Goal: Task Accomplishment & Management: Use online tool/utility

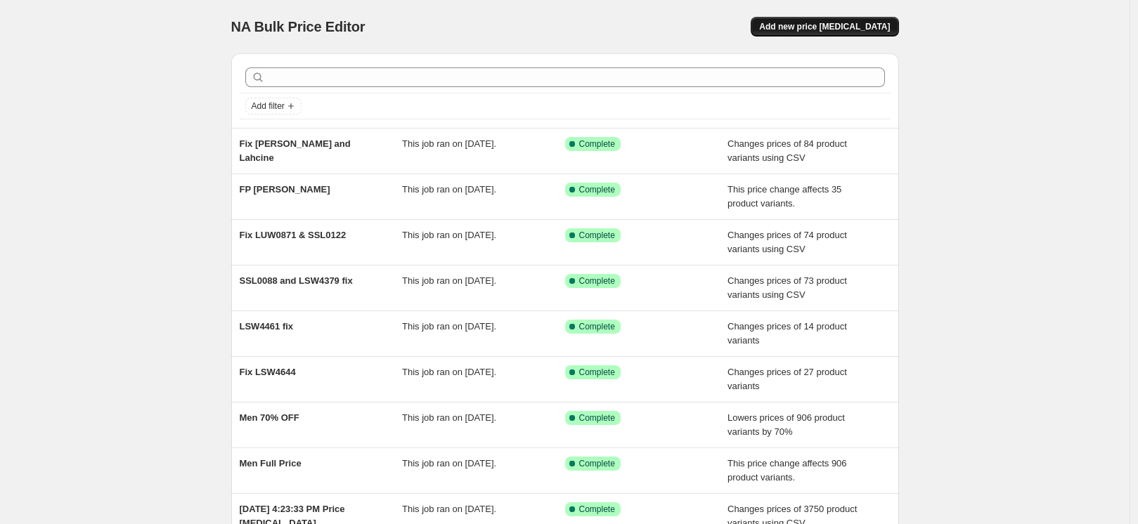
click at [861, 27] on span "Add new price [MEDICAL_DATA]" at bounding box center [824, 26] width 131 height 11
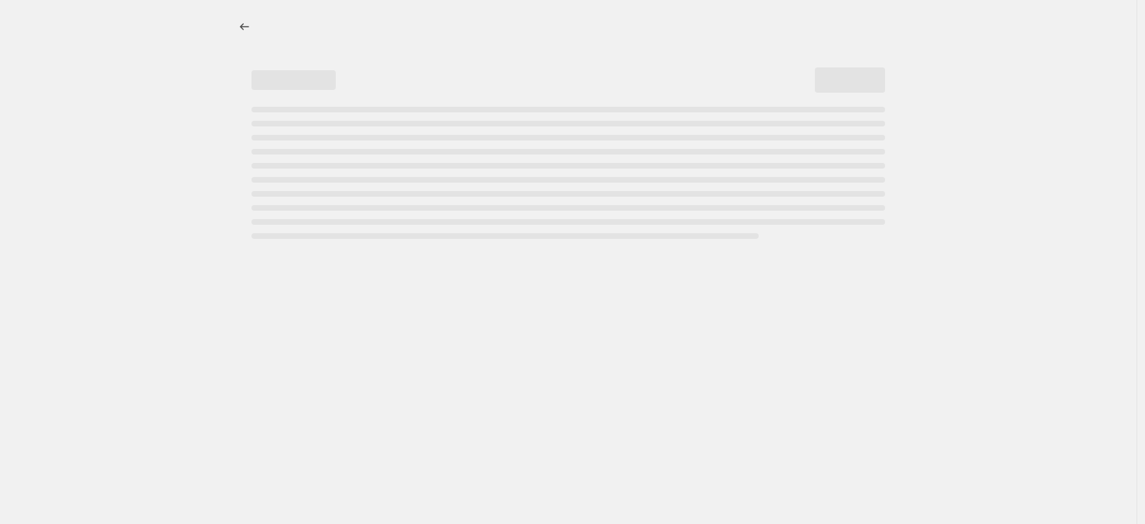
select select "percentage"
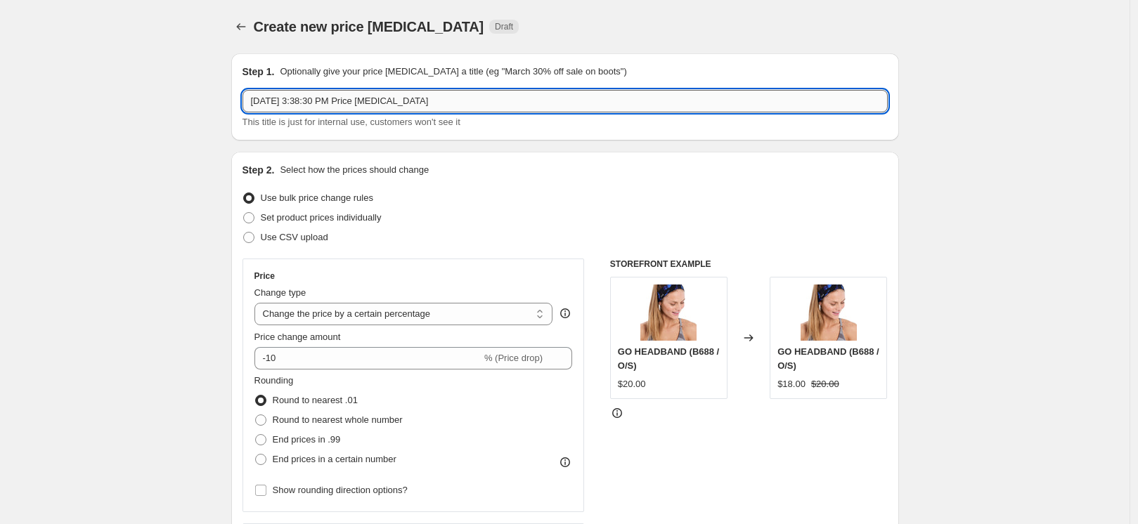
click at [469, 109] on input "[DATE] 3:38:30 PM Price [MEDICAL_DATA]" at bounding box center [564, 101] width 645 height 22
paste input "LSW4643"
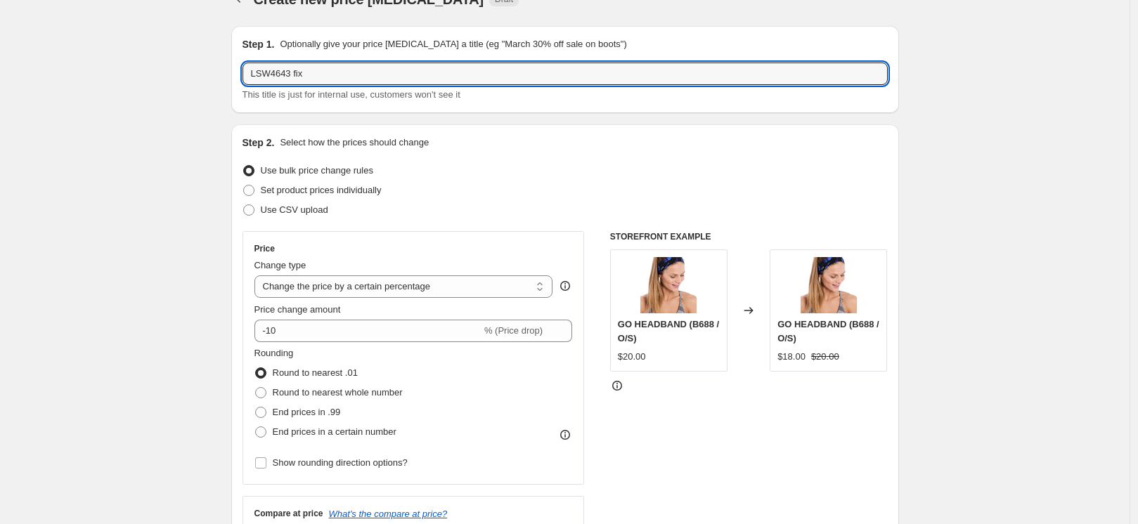
scroll to position [36, 0]
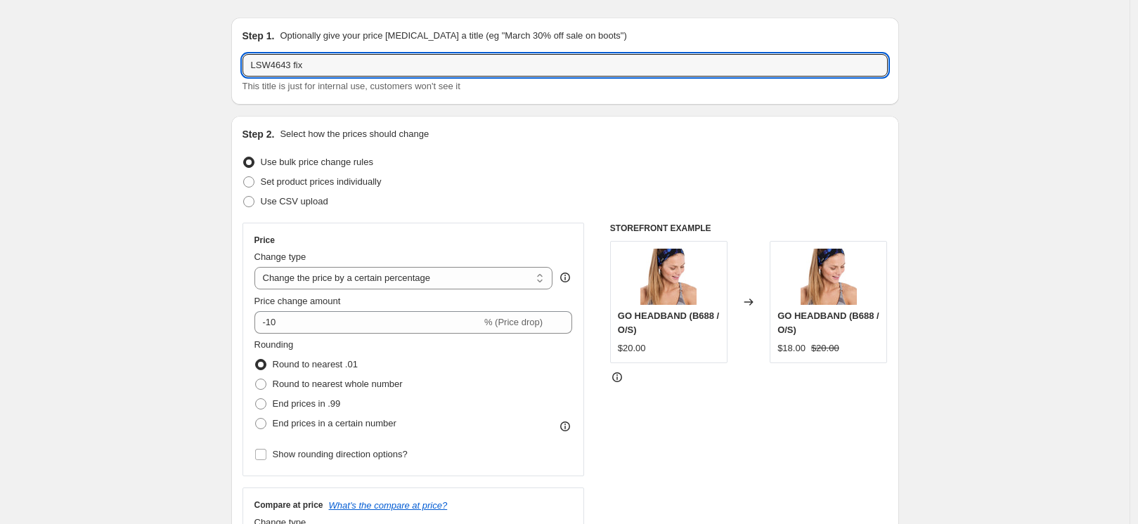
type input "LSW4643 fix"
click at [349, 178] on span "Set product prices individually" at bounding box center [321, 181] width 121 height 11
click at [244, 177] on input "Set product prices individually" at bounding box center [243, 176] width 1 height 1
radio input "true"
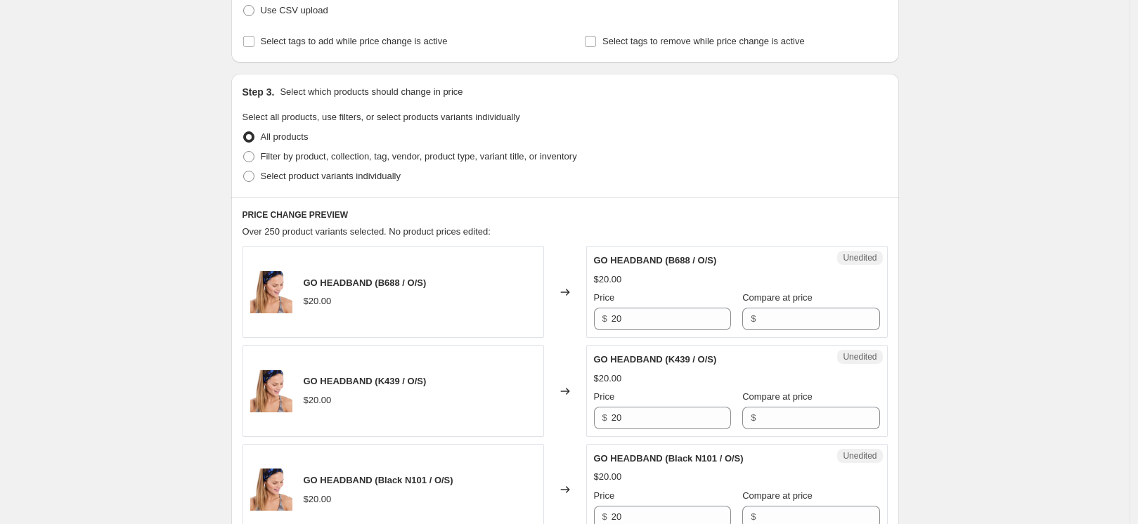
scroll to position [233, 0]
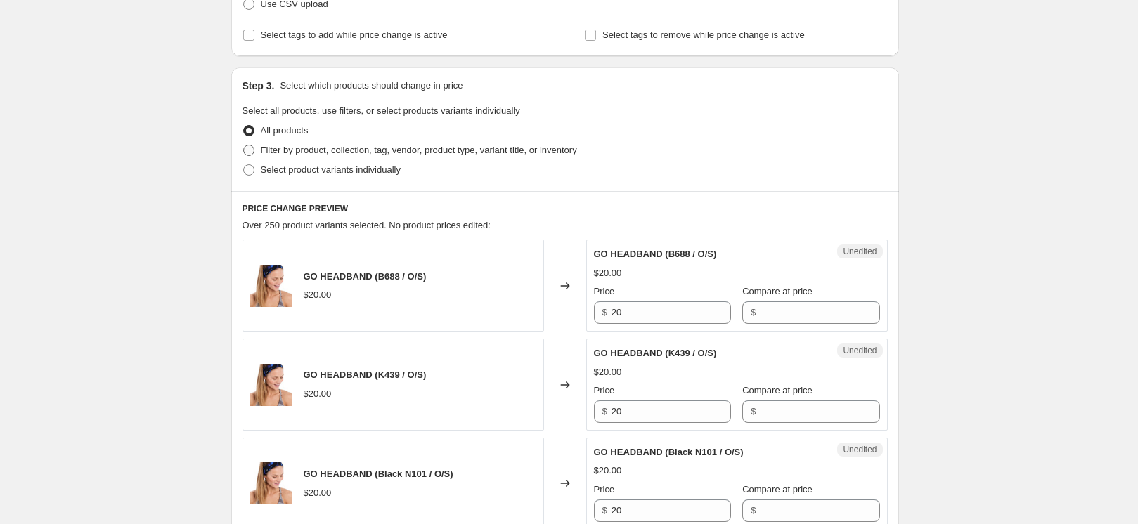
click at [276, 148] on span "Filter by product, collection, tag, vendor, product type, variant title, or inv…" at bounding box center [419, 150] width 316 height 11
click at [244, 145] on input "Filter by product, collection, tag, vendor, product type, variant title, or inv…" at bounding box center [243, 145] width 1 height 1
radio input "true"
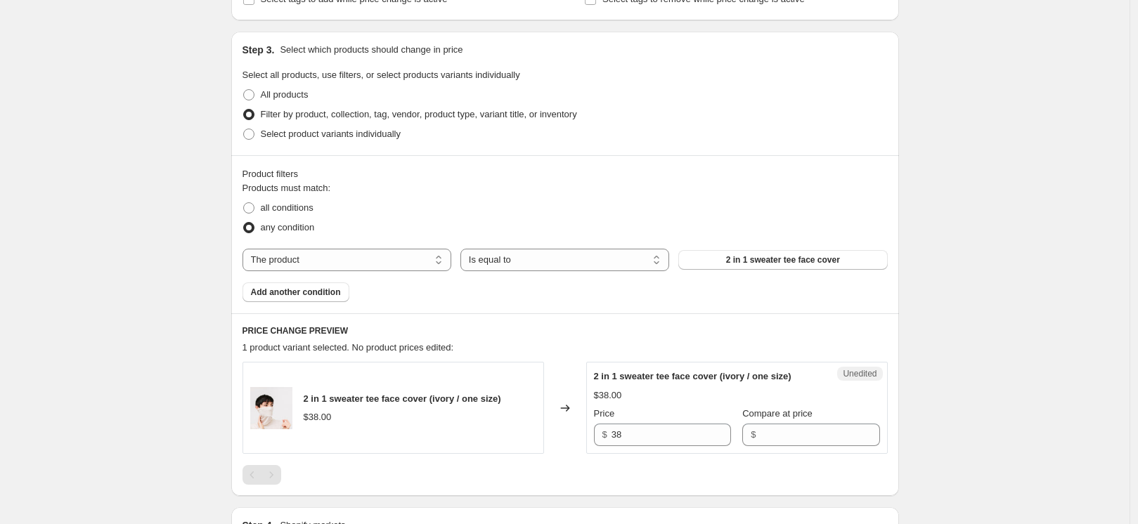
scroll to position [268, 0]
click at [788, 266] on span "2 in 1 sweater tee face cover" at bounding box center [783, 261] width 114 height 11
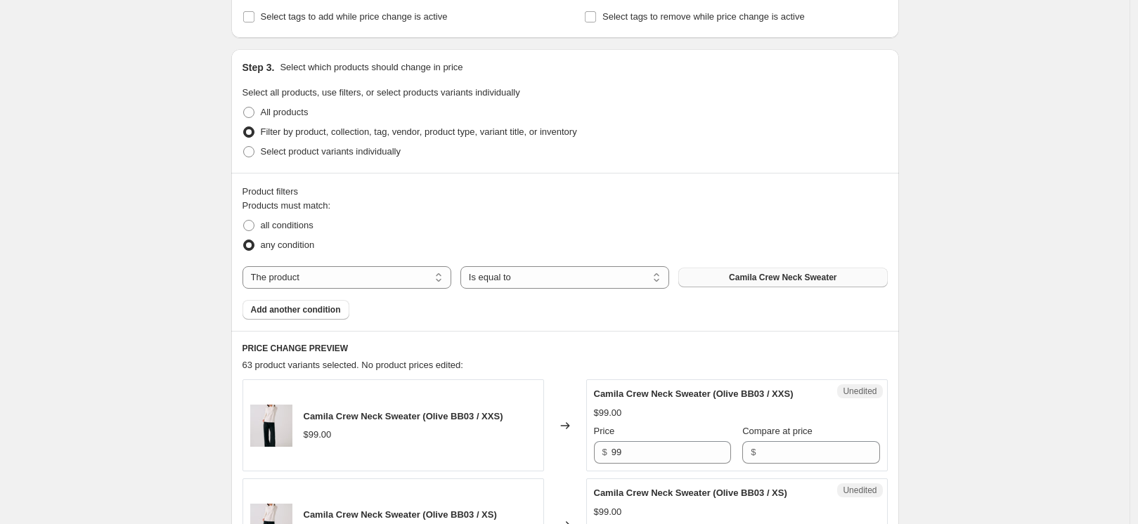
scroll to position [0, 0]
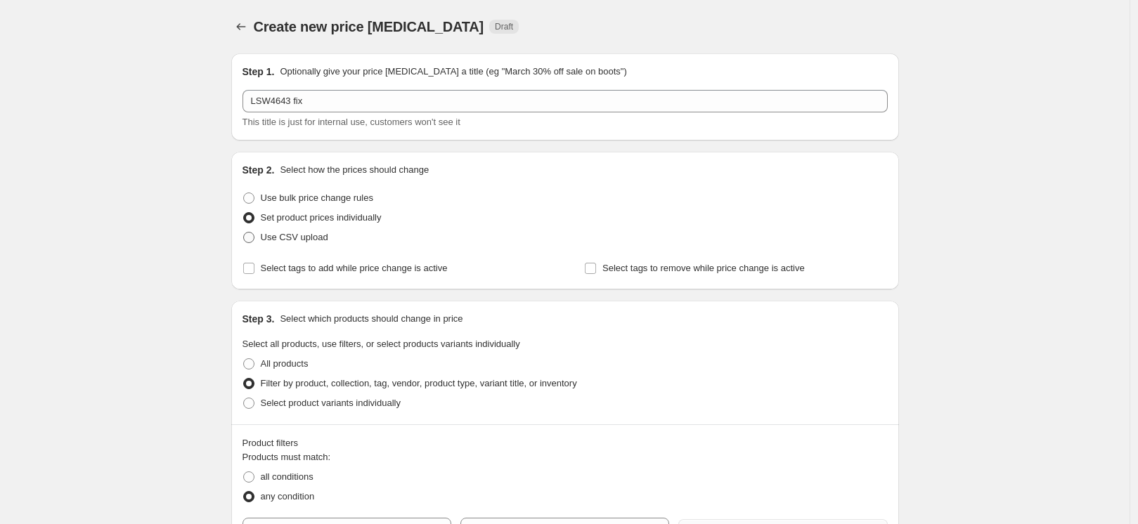
click at [268, 238] on span "Use CSV upload" at bounding box center [294, 237] width 67 height 11
click at [244, 233] on input "Use CSV upload" at bounding box center [243, 232] width 1 height 1
radio input "true"
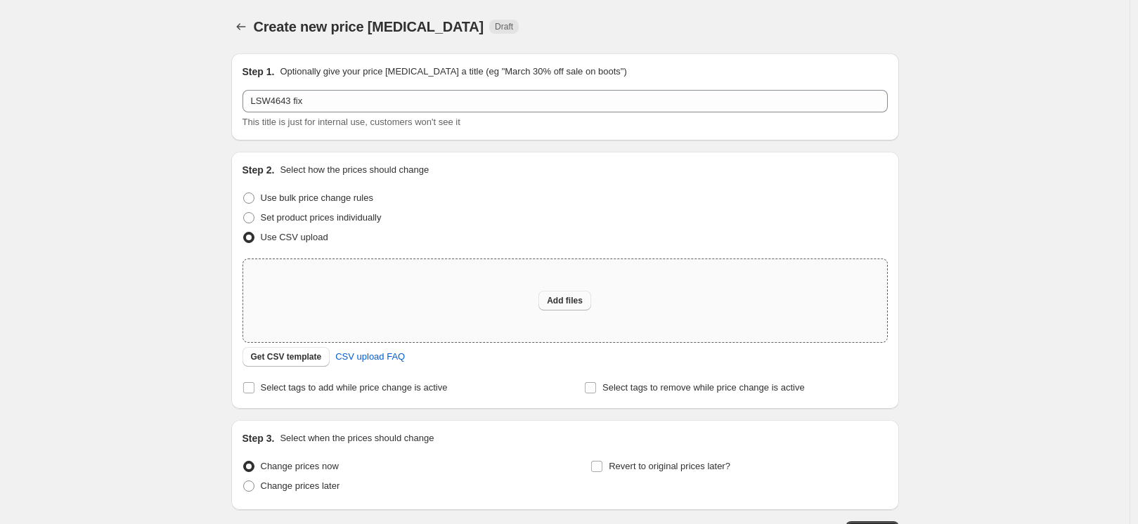
click at [583, 304] on span "Add files" at bounding box center [565, 300] width 36 height 11
type input "C:\fakepath\LSW4643 fix.csv"
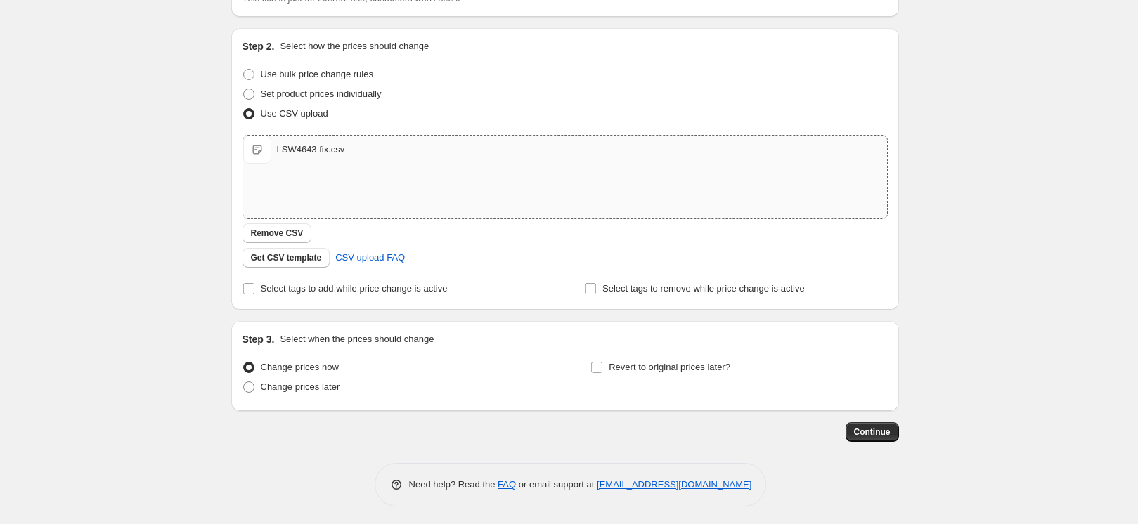
scroll to position [127, 0]
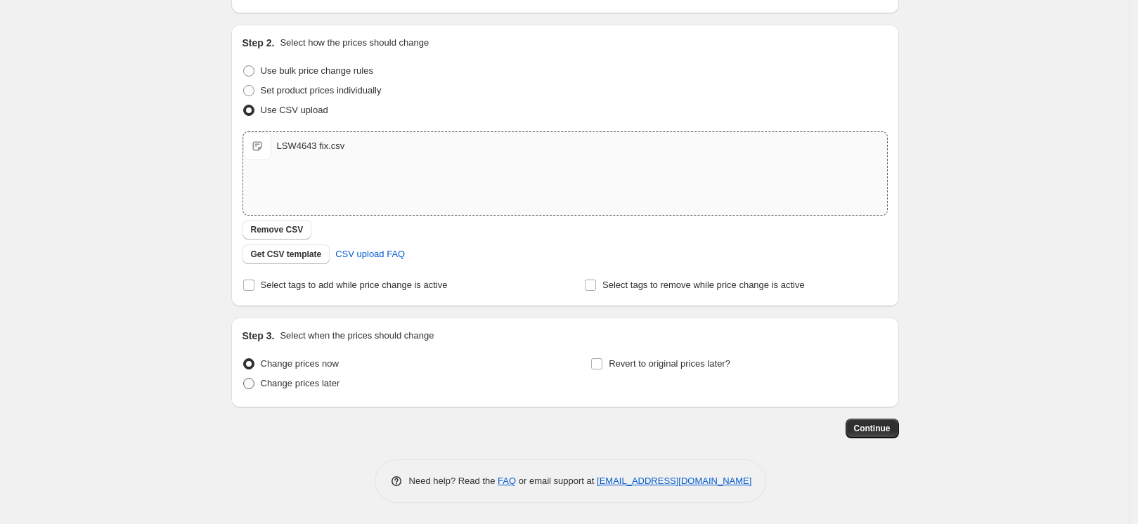
click at [295, 382] on span "Change prices later" at bounding box center [300, 383] width 79 height 11
click at [244, 379] on input "Change prices later" at bounding box center [243, 378] width 1 height 1
radio input "true"
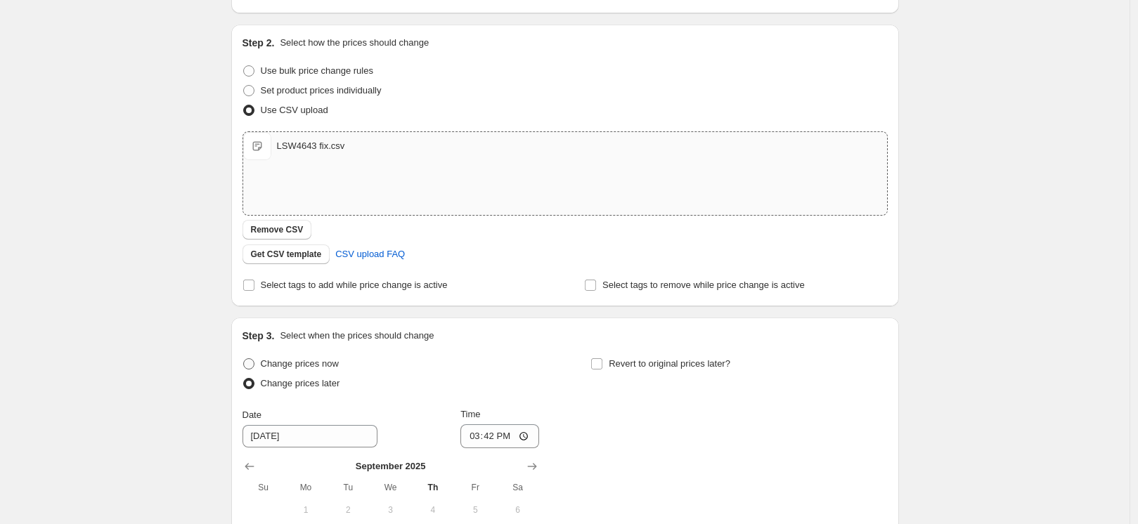
click at [306, 362] on span "Change prices now" at bounding box center [300, 363] width 78 height 11
click at [244, 359] on input "Change prices now" at bounding box center [243, 358] width 1 height 1
radio input "true"
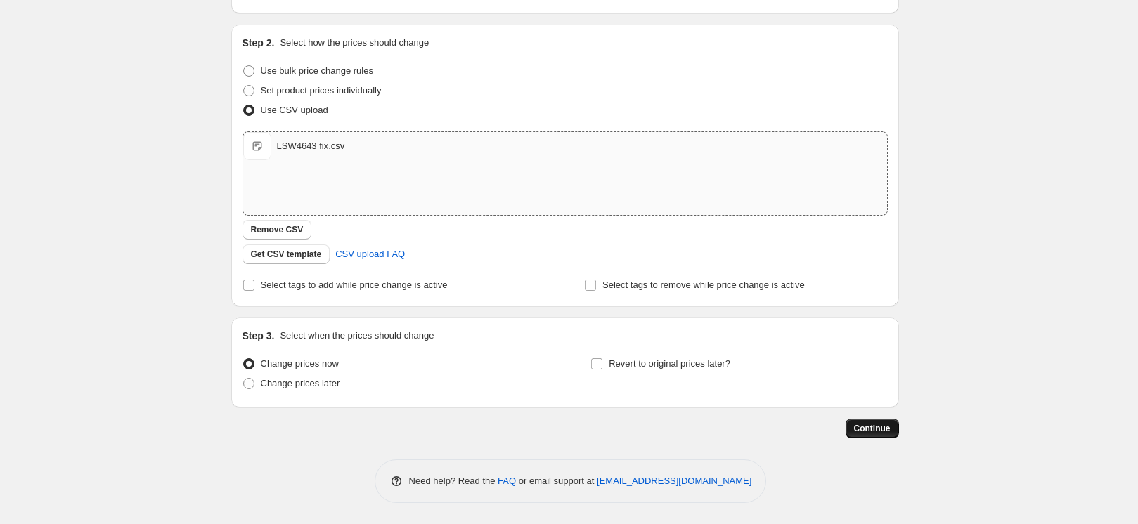
click at [881, 426] on span "Continue" at bounding box center [872, 428] width 37 height 11
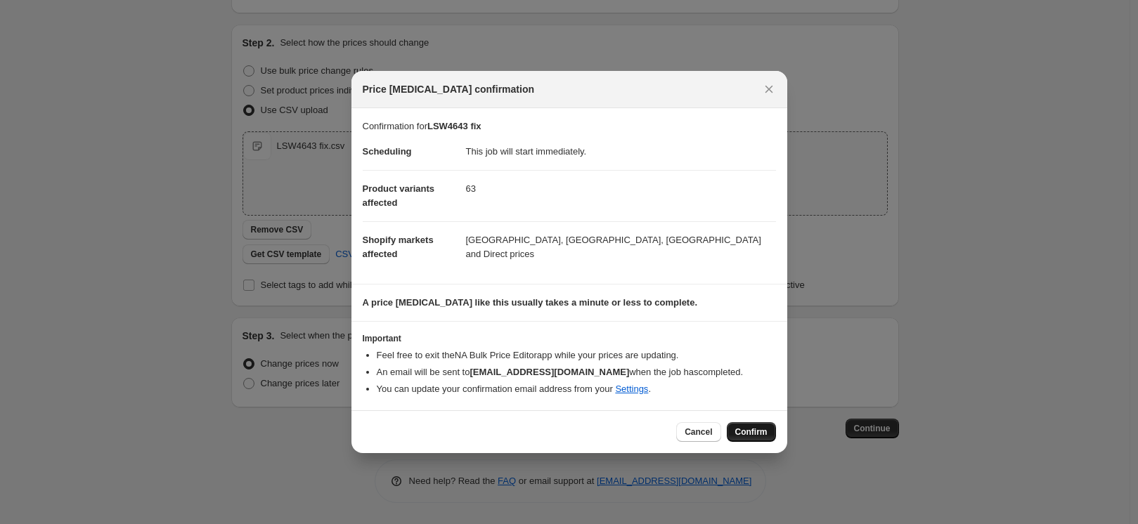
click at [758, 434] on span "Confirm" at bounding box center [751, 432] width 32 height 11
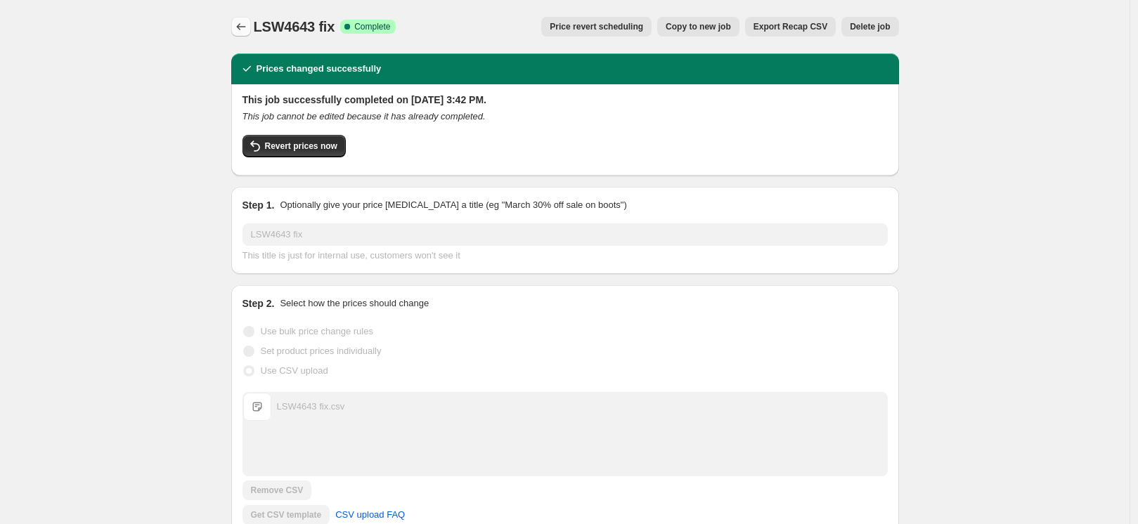
click at [247, 31] on icon "Price change jobs" at bounding box center [241, 27] width 14 height 14
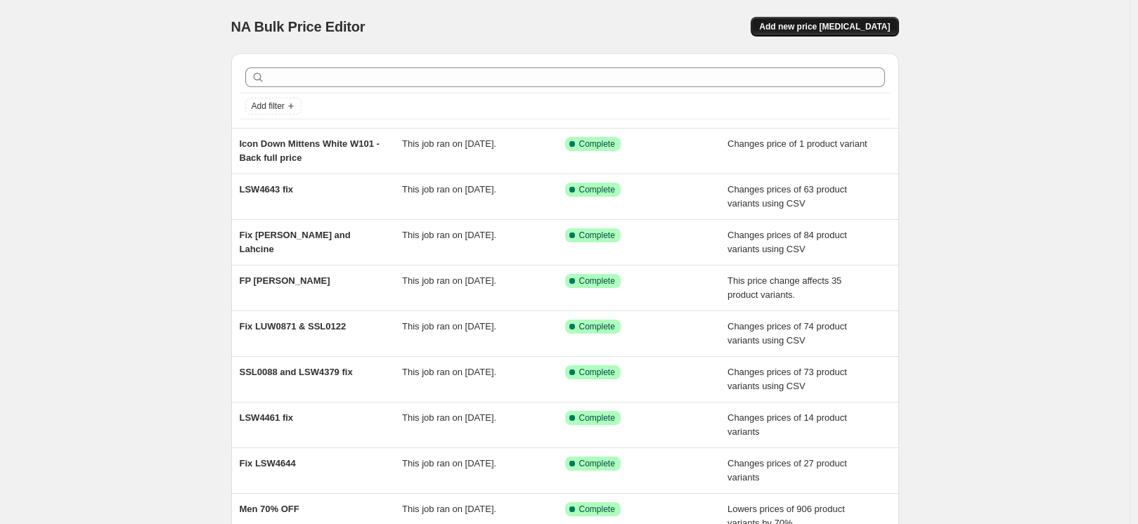
click at [857, 27] on span "Add new price [MEDICAL_DATA]" at bounding box center [824, 26] width 131 height 11
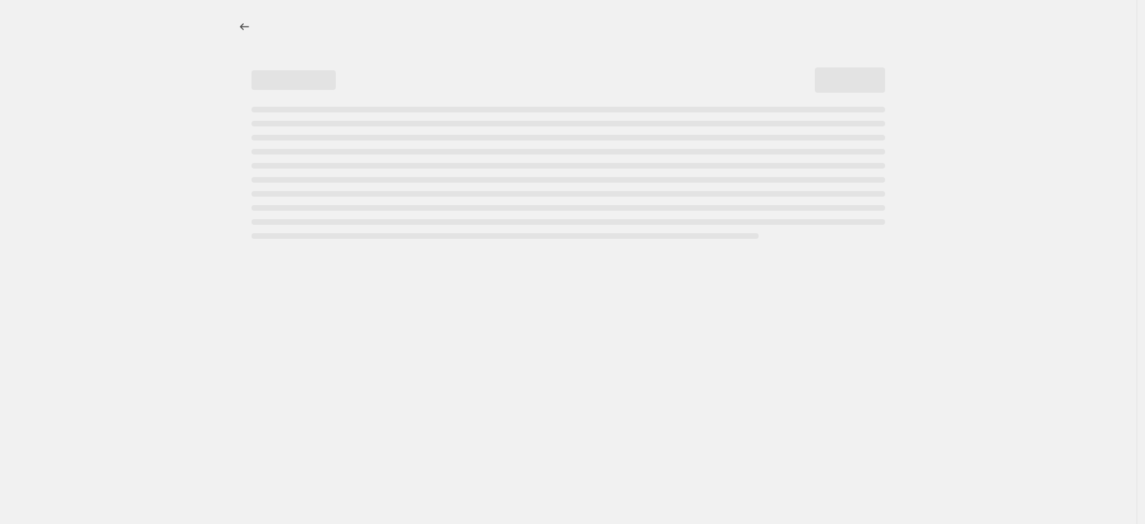
select select "percentage"
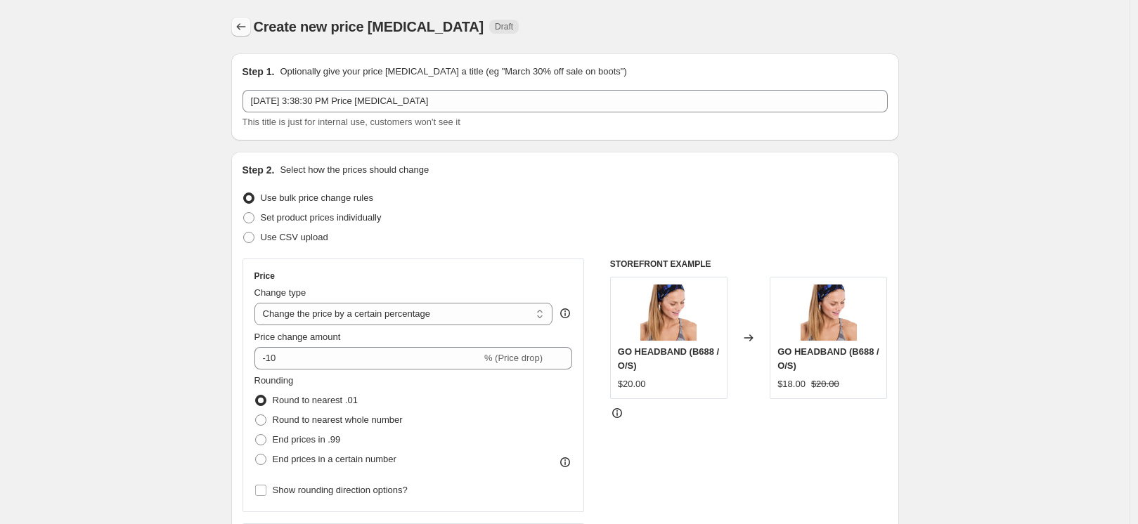
click at [247, 27] on icon "Price change jobs" at bounding box center [241, 27] width 14 height 14
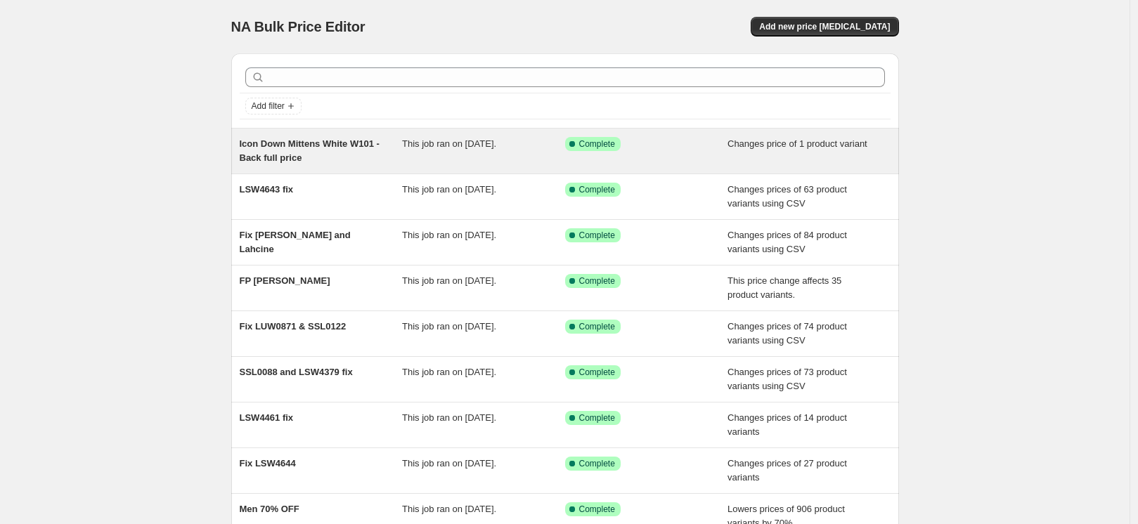
click at [337, 149] on div "Icon Down Mittens White W101 - Back full price" at bounding box center [321, 151] width 163 height 28
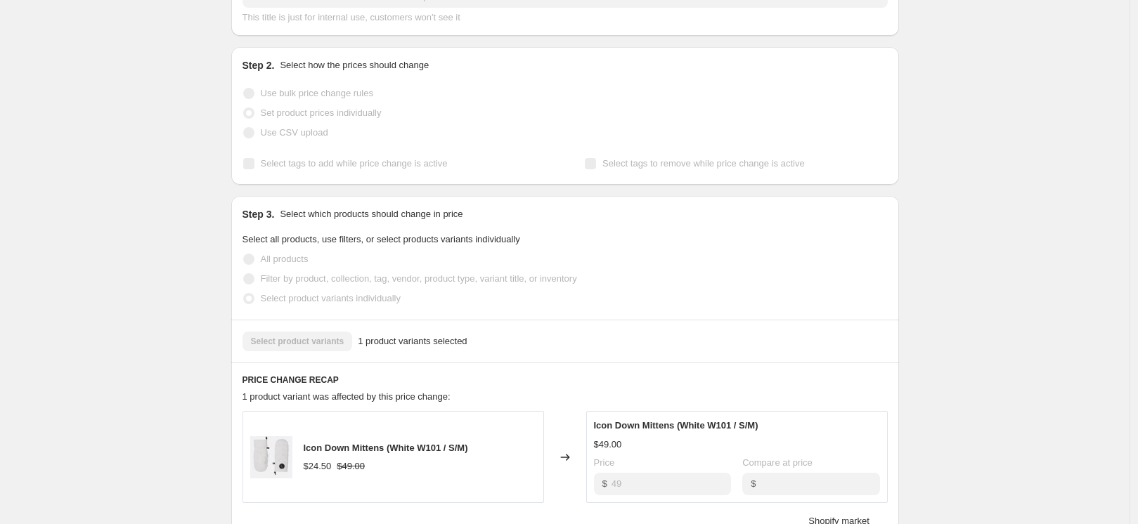
scroll to position [388, 0]
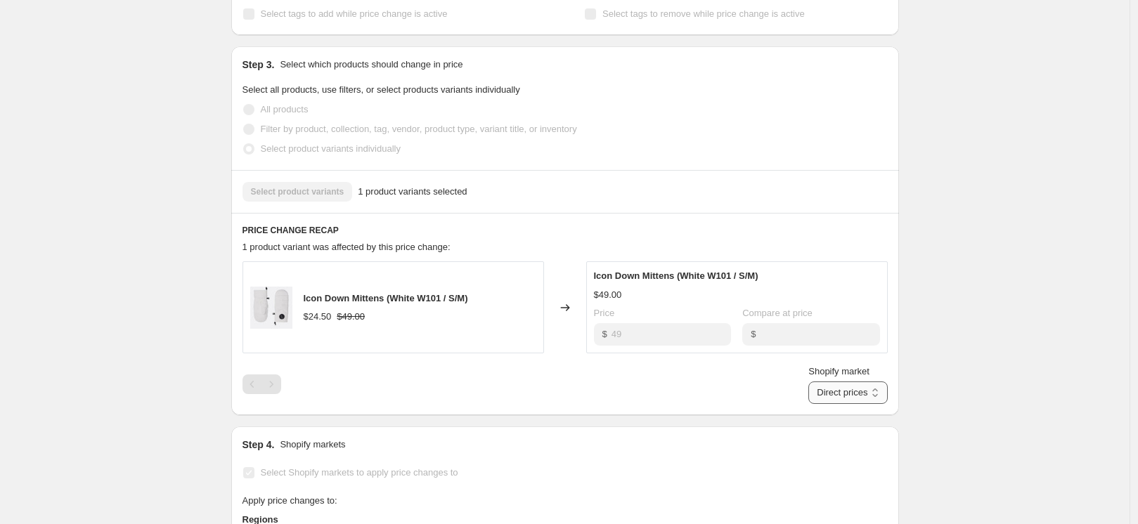
click at [843, 394] on select "Direct prices [GEOGRAPHIC_DATA] [GEOGRAPHIC_DATA] [GEOGRAPHIC_DATA]" at bounding box center [847, 393] width 79 height 22
click at [826, 404] on select "Direct prices [GEOGRAPHIC_DATA] [GEOGRAPHIC_DATA] [GEOGRAPHIC_DATA]" at bounding box center [847, 393] width 79 height 22
click at [853, 398] on select "Direct prices [GEOGRAPHIC_DATA] [GEOGRAPHIC_DATA] [GEOGRAPHIC_DATA]" at bounding box center [825, 393] width 123 height 22
click at [826, 404] on select "Direct prices [GEOGRAPHIC_DATA] [GEOGRAPHIC_DATA] [GEOGRAPHIC_DATA]" at bounding box center [825, 393] width 123 height 22
click at [857, 391] on select "Direct prices [GEOGRAPHIC_DATA] [GEOGRAPHIC_DATA] [GEOGRAPHIC_DATA]" at bounding box center [856, 393] width 61 height 22
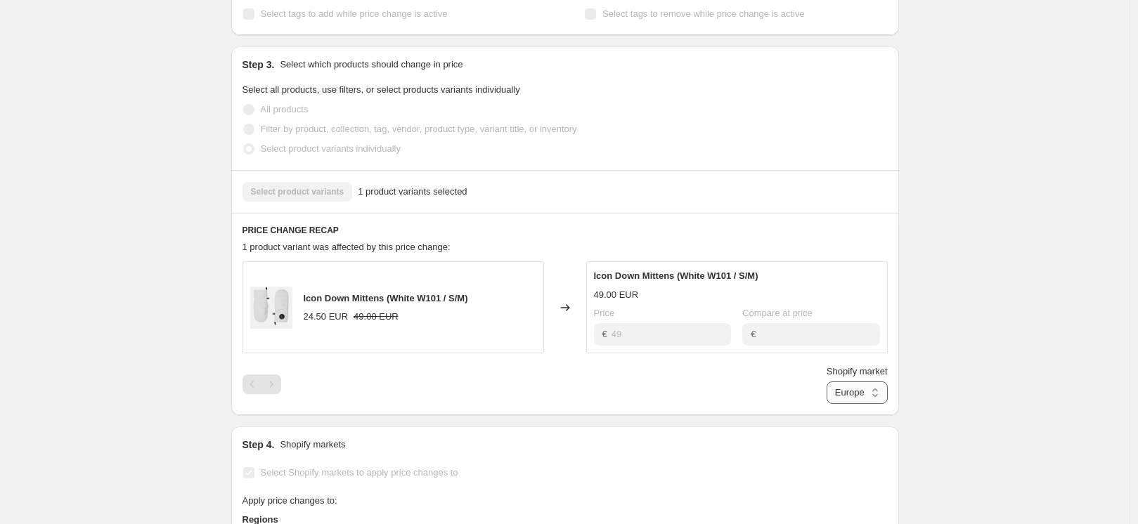
select select "6783073"
click at [826, 404] on select "Direct prices [GEOGRAPHIC_DATA] [GEOGRAPHIC_DATA] [GEOGRAPHIC_DATA]" at bounding box center [856, 393] width 61 height 22
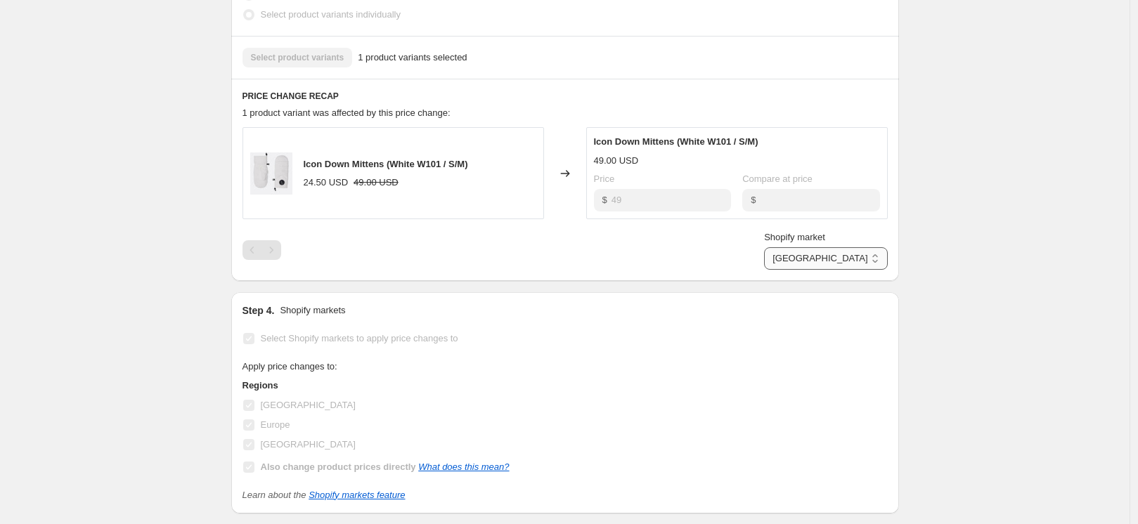
scroll to position [0, 0]
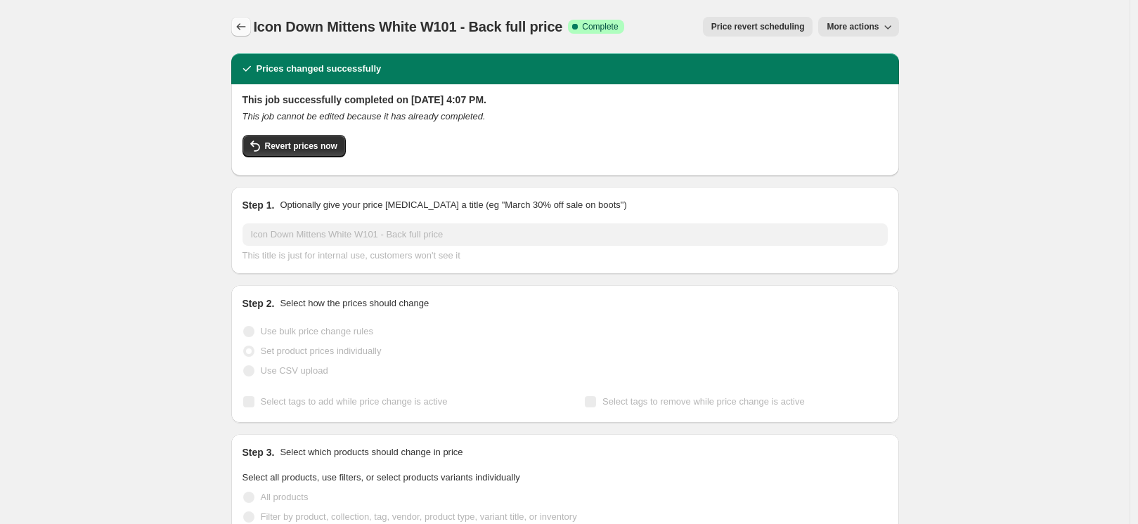
click at [241, 27] on icon "Price change jobs" at bounding box center [240, 26] width 9 height 7
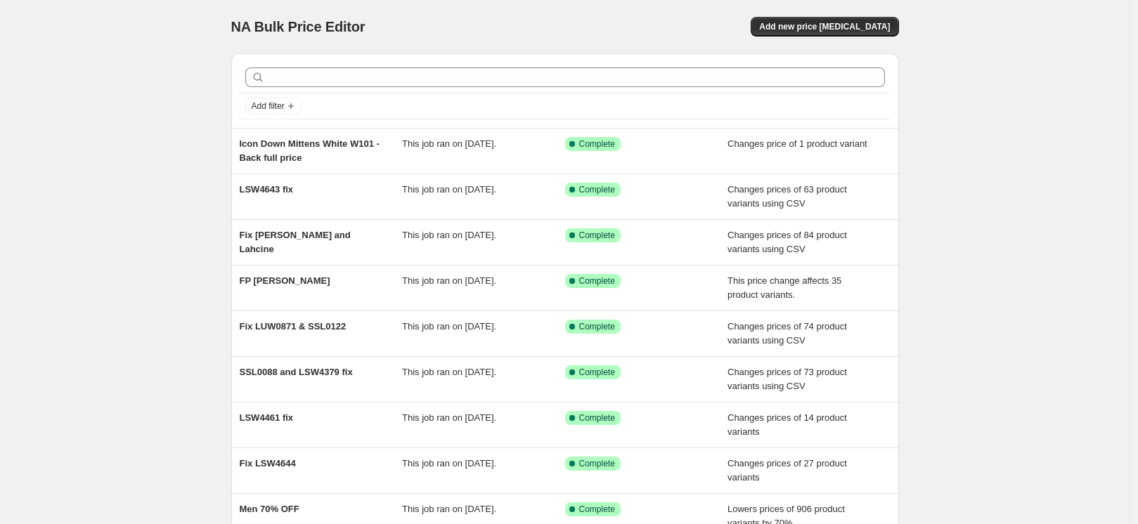
click at [796, 16] on div "NA Bulk Price Editor. This page is ready NA Bulk Price Editor Add new price [ME…" at bounding box center [565, 26] width 668 height 53
click at [796, 37] on div "NA Bulk Price Editor. This page is ready NA Bulk Price Editor Add new price [ME…" at bounding box center [565, 26] width 668 height 53
click at [789, 29] on span "Add new price [MEDICAL_DATA]" at bounding box center [824, 26] width 131 height 11
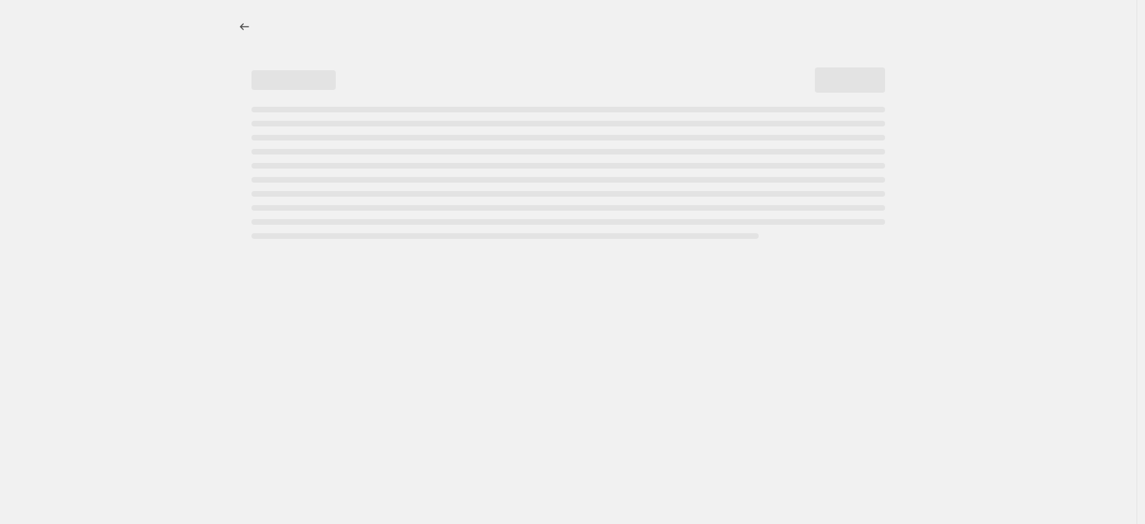
select select "percentage"
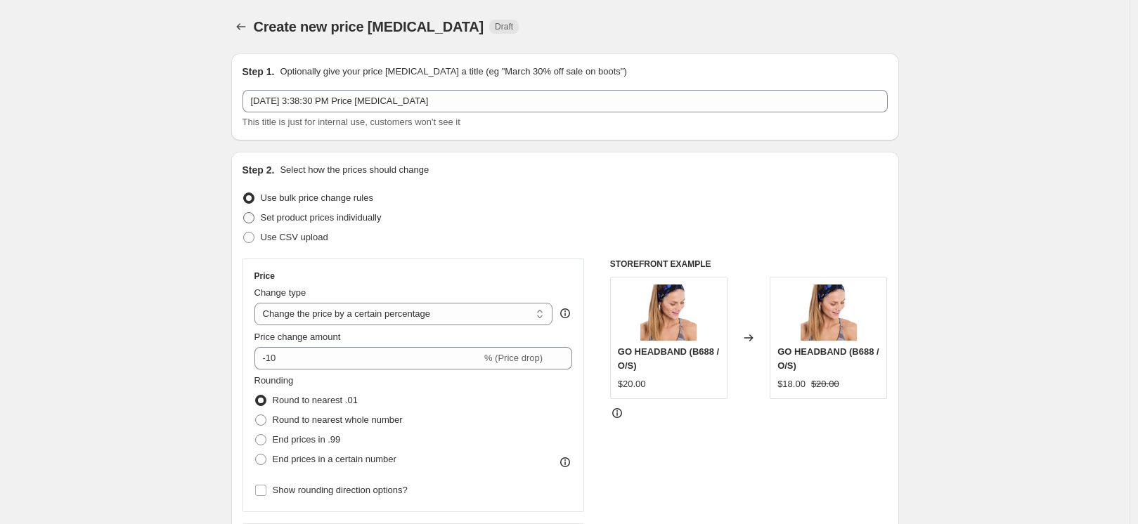
click at [325, 223] on span "Set product prices individually" at bounding box center [321, 218] width 121 height 14
click at [244, 213] on input "Set product prices individually" at bounding box center [243, 212] width 1 height 1
radio input "true"
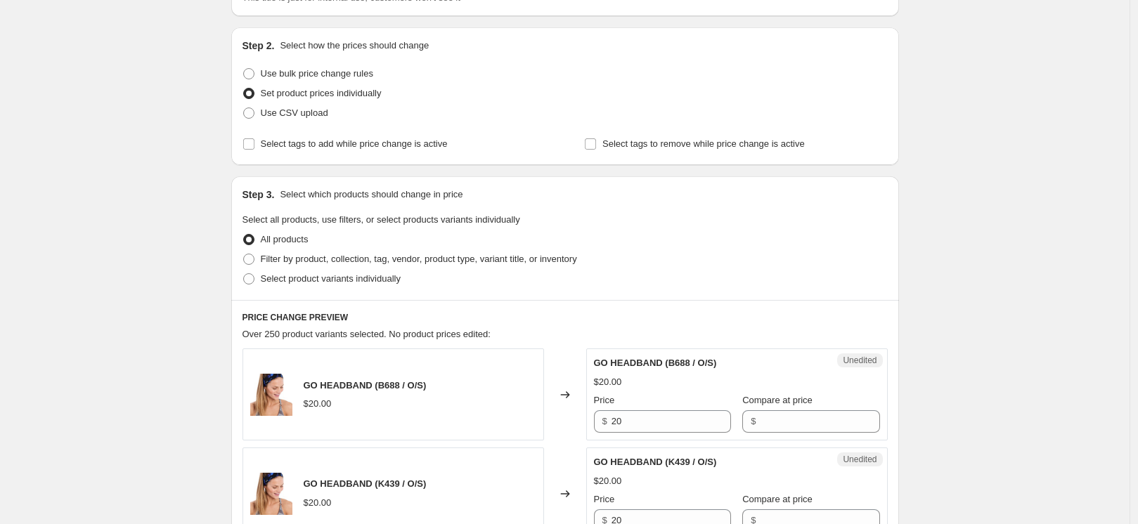
scroll to position [160, 0]
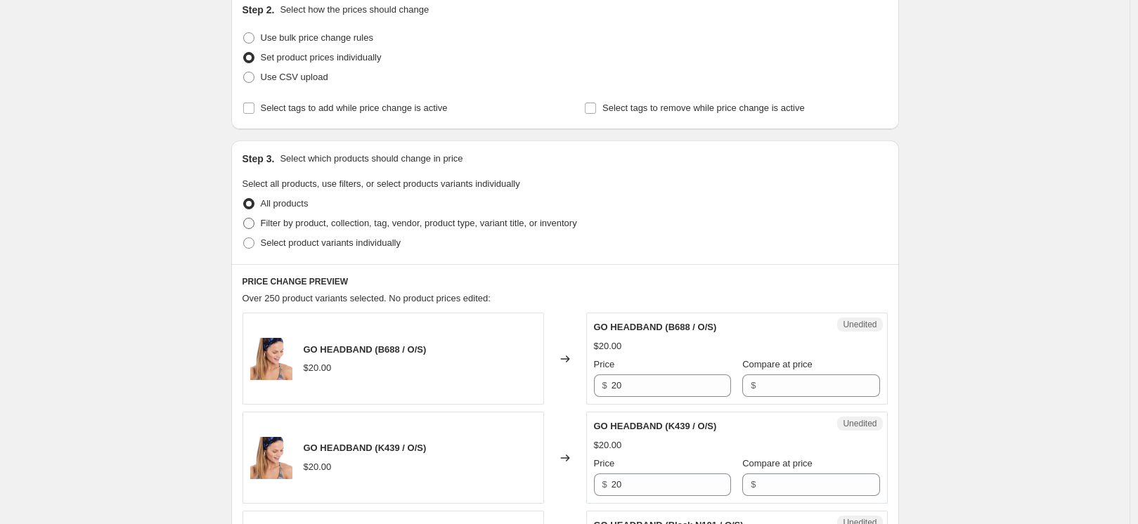
click at [391, 228] on span "Filter by product, collection, tag, vendor, product type, variant title, or inv…" at bounding box center [419, 223] width 316 height 14
click at [244, 219] on input "Filter by product, collection, tag, vendor, product type, variant title, or inv…" at bounding box center [243, 218] width 1 height 1
radio input "true"
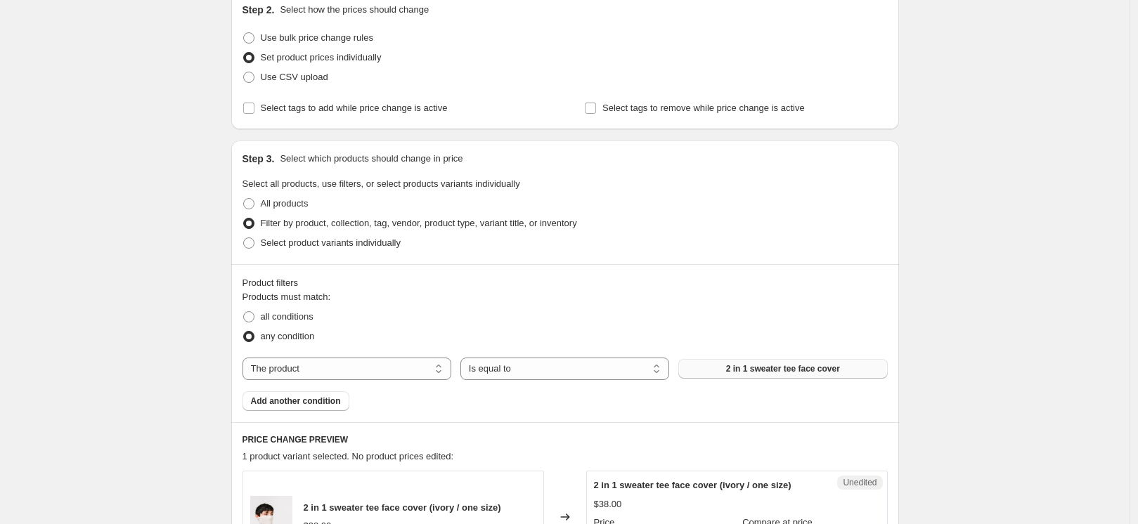
click at [794, 372] on span "2 in 1 sweater tee face cover" at bounding box center [783, 368] width 114 height 11
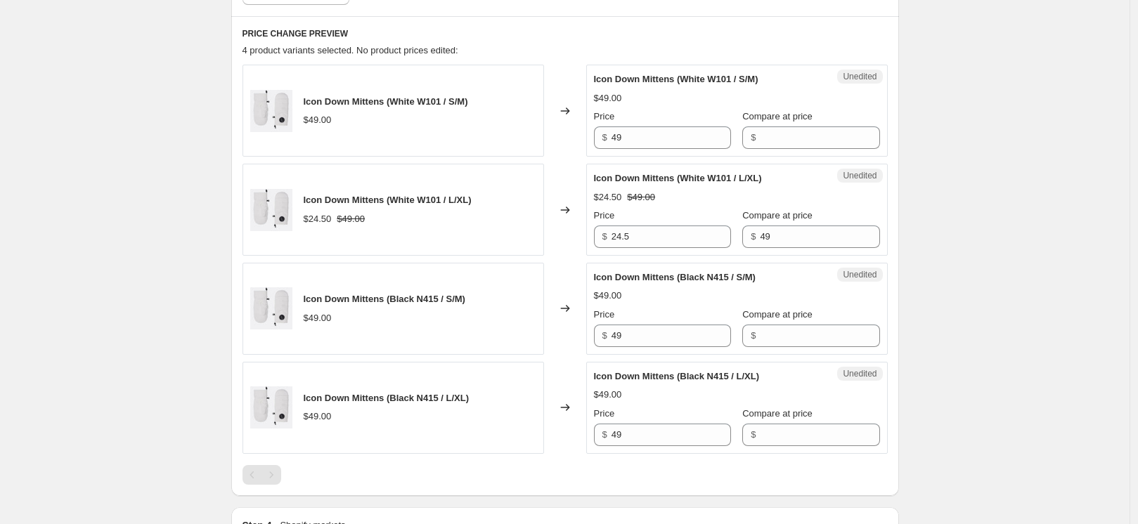
scroll to position [565, 0]
click at [770, 231] on input "49" at bounding box center [819, 238] width 119 height 22
drag, startPoint x: 770, startPoint y: 238, endPoint x: 706, endPoint y: 237, distance: 64.0
click at [706, 237] on div "Price $ 24.5 Compare at price $ 49" at bounding box center [737, 229] width 286 height 39
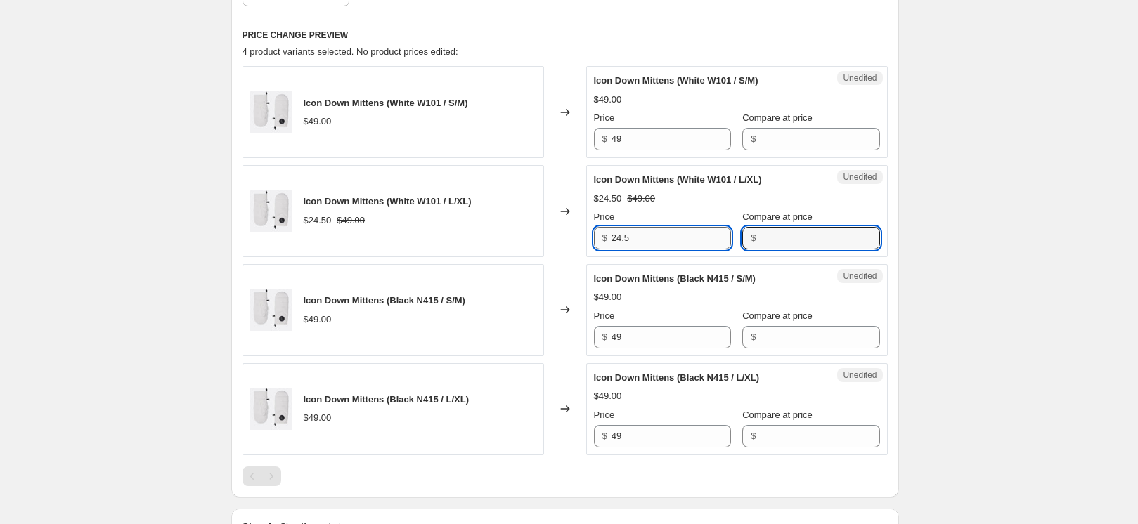
click at [642, 235] on input "24.5" at bounding box center [670, 238] width 119 height 22
paste input "49"
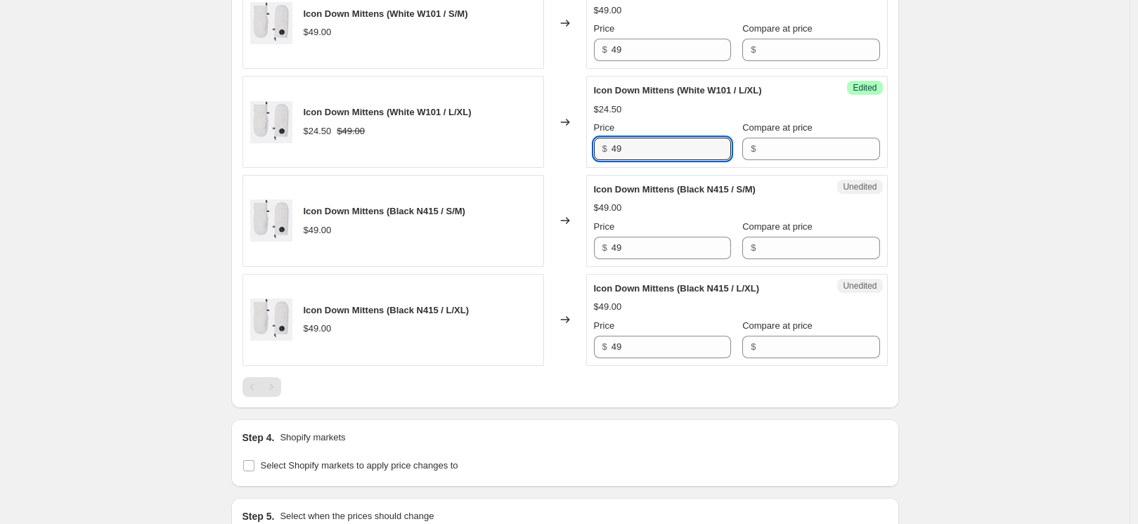
scroll to position [834, 0]
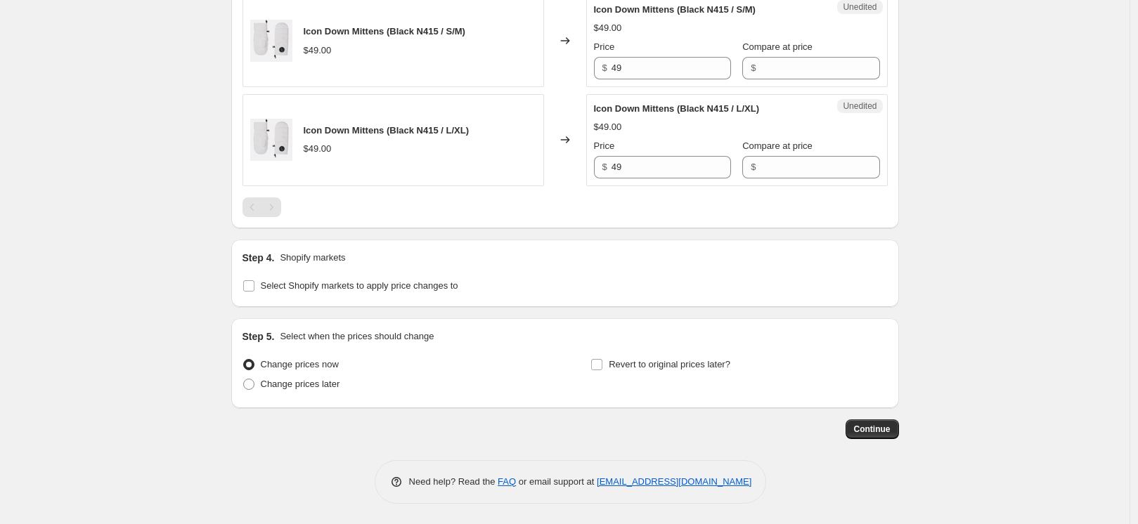
type input "49"
click at [278, 295] on div "Step 4. Shopify markets Select Shopify markets to apply price changes to" at bounding box center [565, 273] width 668 height 67
click at [276, 283] on span "Select Shopify markets to apply price changes to" at bounding box center [359, 285] width 197 height 11
click at [254, 283] on input "Select Shopify markets to apply price changes to" at bounding box center [248, 285] width 11 height 11
checkbox input "true"
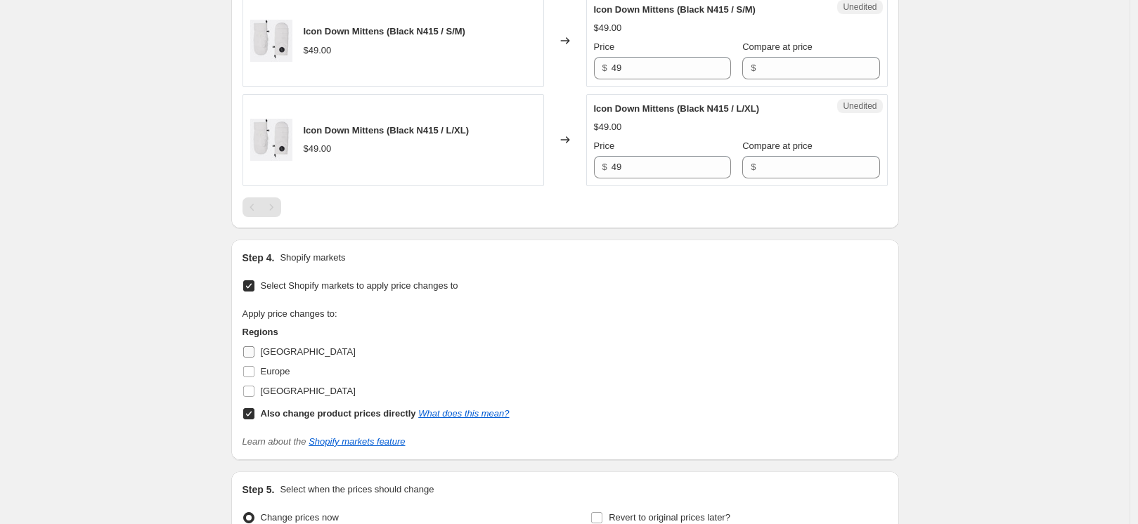
click at [283, 349] on span "[GEOGRAPHIC_DATA]" at bounding box center [308, 351] width 95 height 11
click at [254, 349] on input "[GEOGRAPHIC_DATA]" at bounding box center [248, 351] width 11 height 11
checkbox input "true"
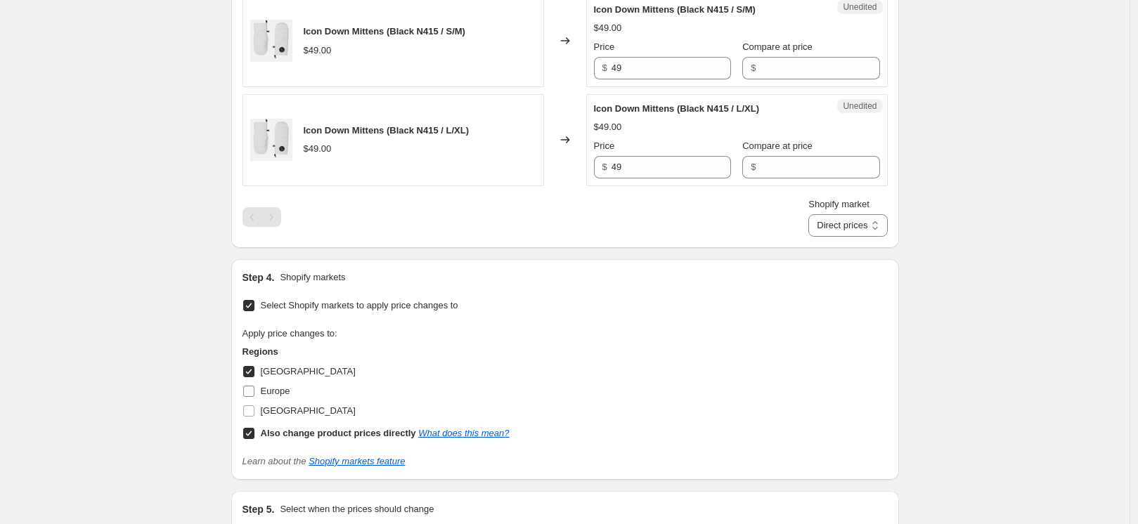
click at [279, 387] on span "Europe" at bounding box center [276, 391] width 30 height 11
click at [254, 387] on input "Europe" at bounding box center [248, 391] width 11 height 11
checkbox input "true"
click at [280, 410] on span "[GEOGRAPHIC_DATA]" at bounding box center [308, 410] width 95 height 11
click at [254, 410] on input "[GEOGRAPHIC_DATA]" at bounding box center [248, 410] width 11 height 11
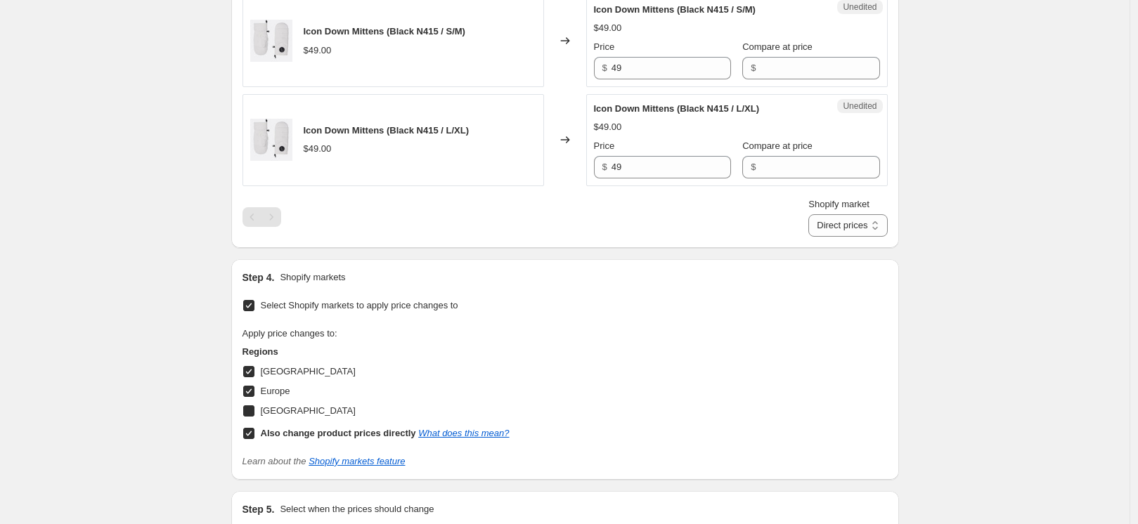
checkbox input "true"
click at [860, 228] on select "Direct prices [GEOGRAPHIC_DATA] [GEOGRAPHIC_DATA] [GEOGRAPHIC_DATA]" at bounding box center [847, 225] width 79 height 22
select select "15304360033"
click at [826, 237] on select "Direct prices [GEOGRAPHIC_DATA] [GEOGRAPHIC_DATA] [GEOGRAPHIC_DATA]" at bounding box center [847, 225] width 79 height 22
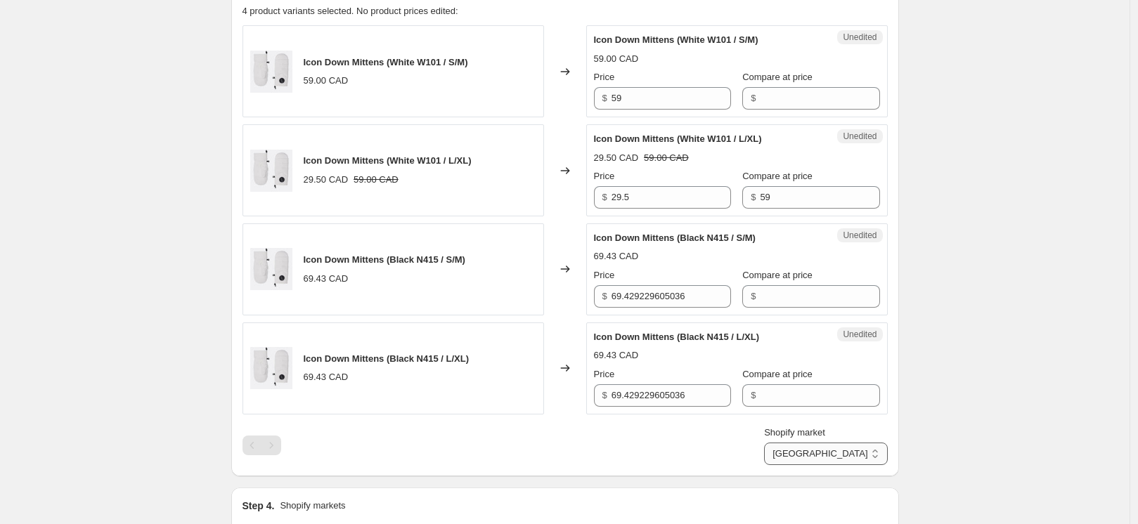
scroll to position [598, 0]
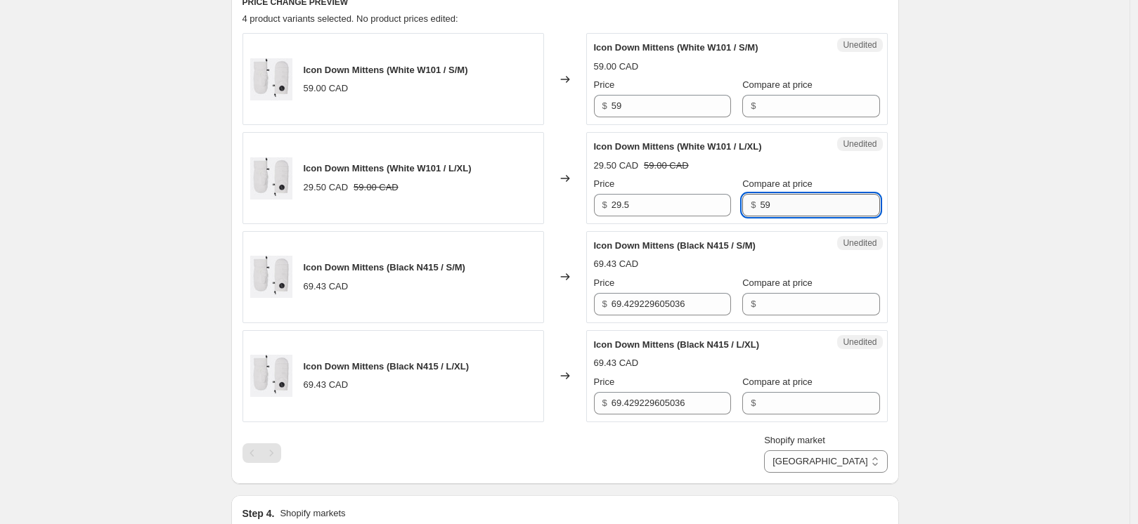
click at [775, 207] on input "59" at bounding box center [819, 205] width 119 height 22
click at [660, 207] on input "29.5" at bounding box center [670, 205] width 119 height 22
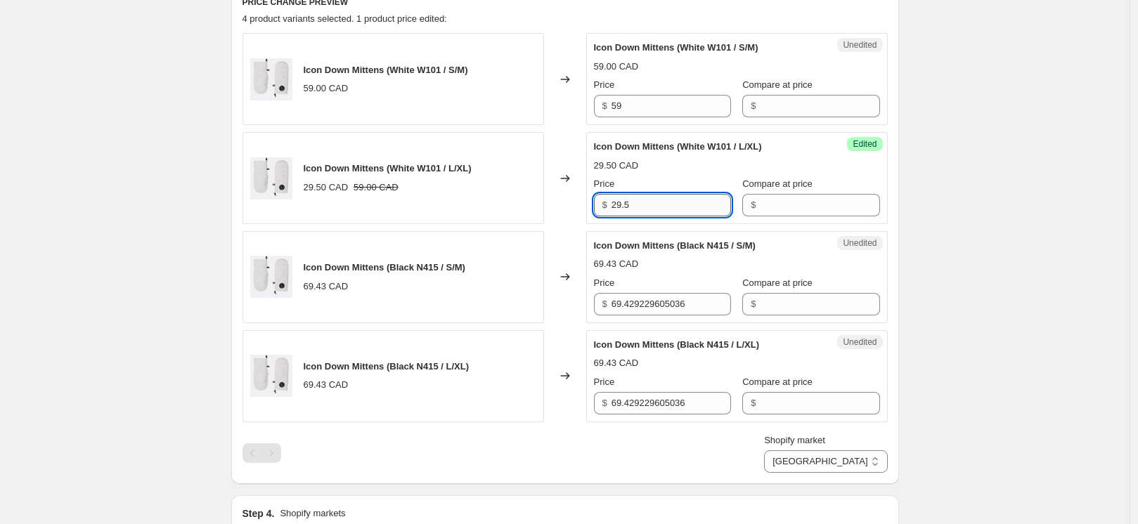
paste input "59"
type input "59"
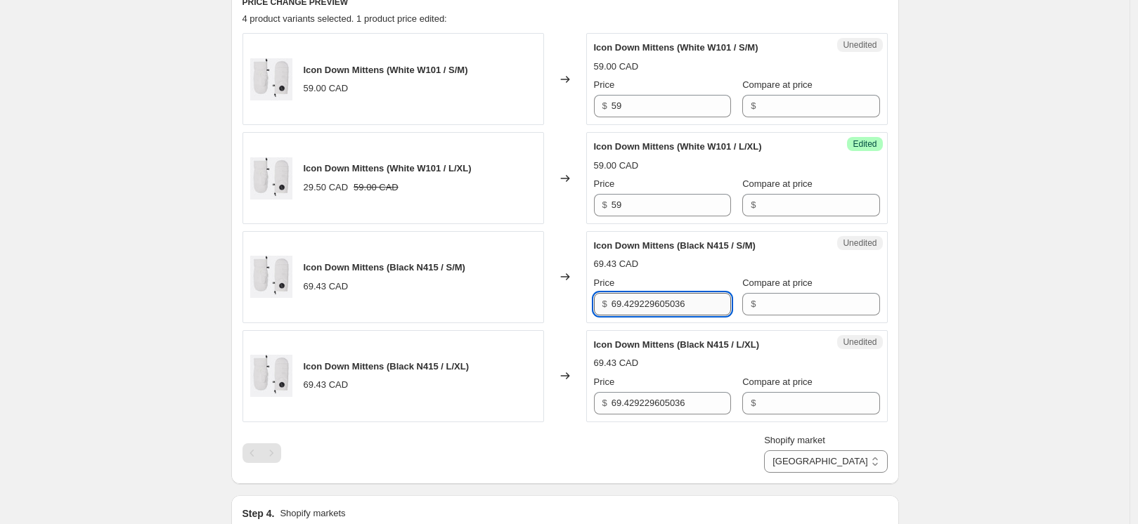
click at [649, 307] on input "69.429229605036" at bounding box center [670, 304] width 119 height 22
paste input "59"
type input "59"
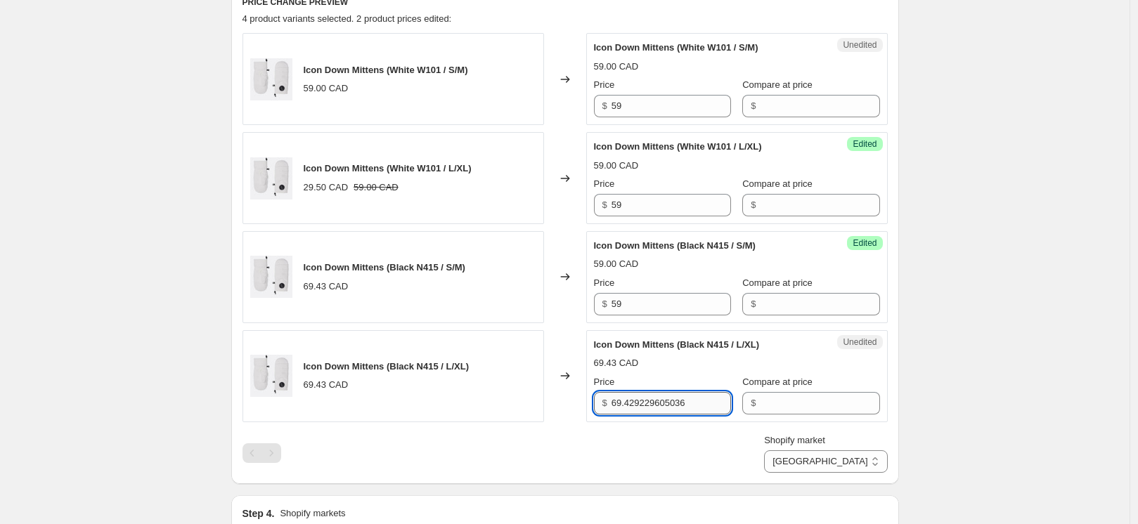
click at [645, 403] on input "69.429229605036" at bounding box center [670, 403] width 119 height 22
paste input "59"
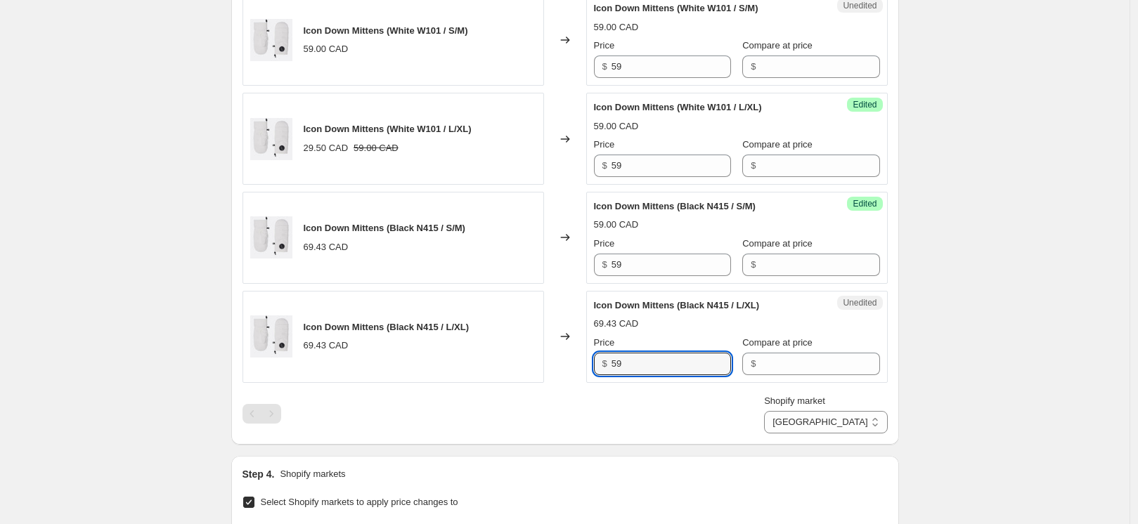
scroll to position [647, 0]
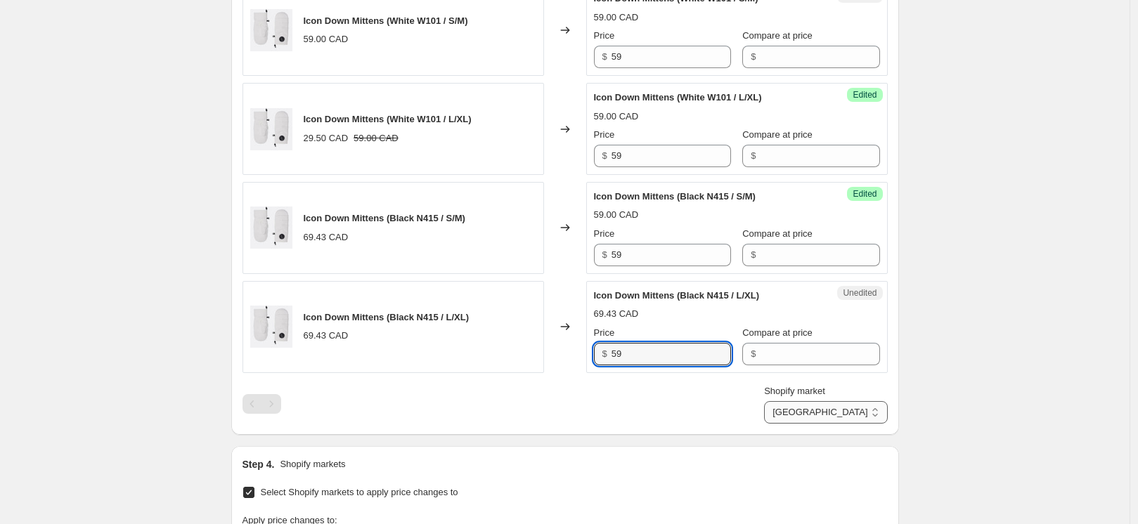
type input "59"
click at [877, 405] on select "Direct prices [GEOGRAPHIC_DATA] [GEOGRAPHIC_DATA] [GEOGRAPHIC_DATA]" at bounding box center [825, 412] width 123 height 22
select select "15304392801"
click at [826, 424] on select "Direct prices [GEOGRAPHIC_DATA] [GEOGRAPHIC_DATA] [GEOGRAPHIC_DATA]" at bounding box center [825, 412] width 123 height 22
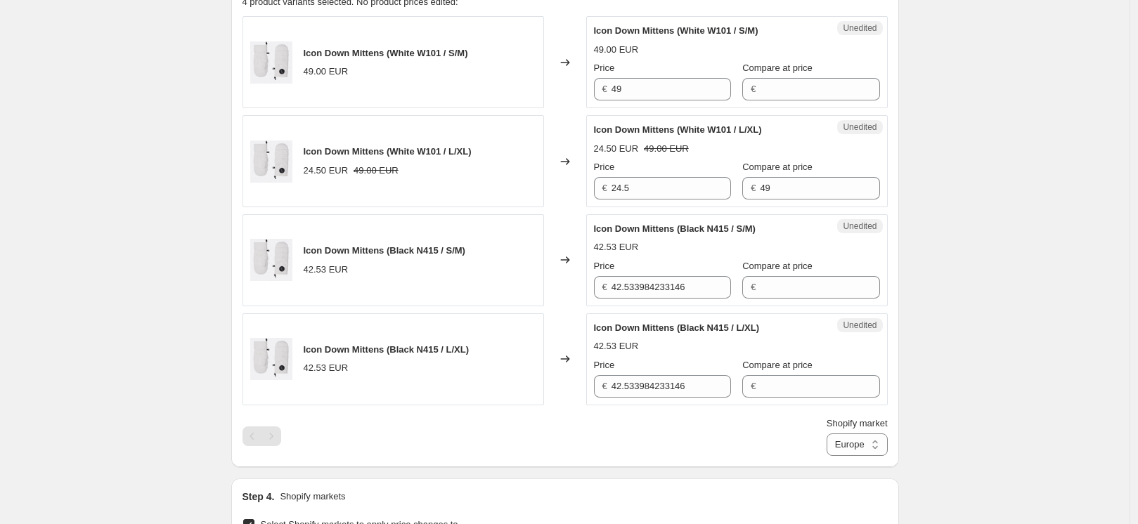
scroll to position [613, 0]
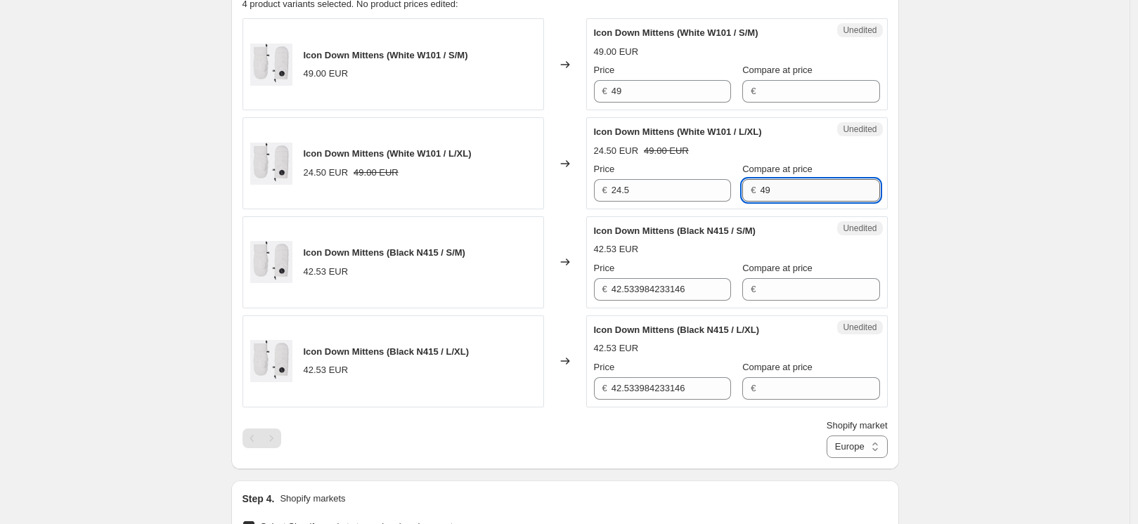
click at [791, 190] on input "49" at bounding box center [819, 190] width 119 height 22
click at [692, 209] on div "Unedited Icon Down Mittens (White W101 / L/XL) 24.50 EUR 49.00 EUR Price € 24.5…" at bounding box center [736, 163] width 301 height 92
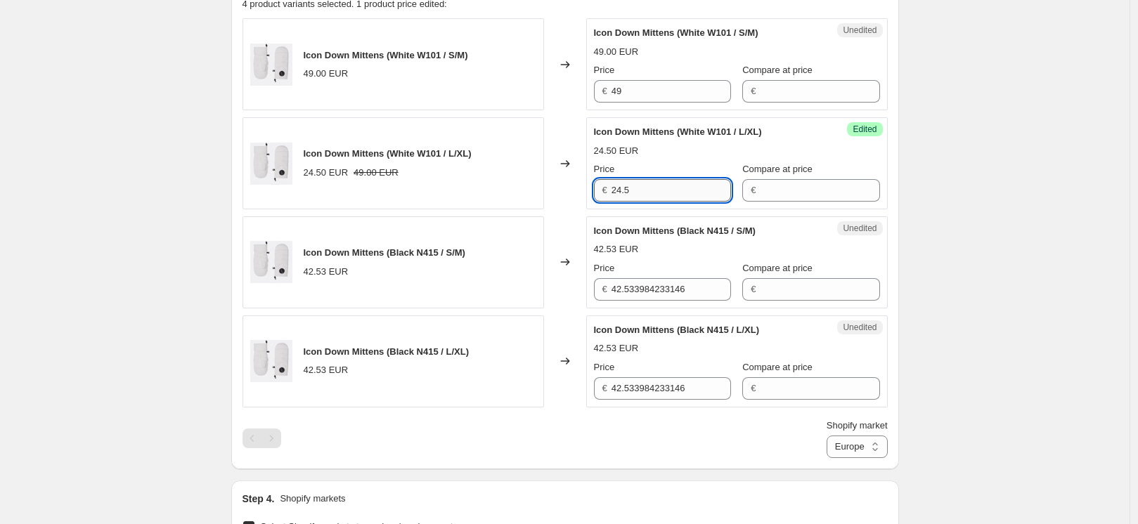
click at [692, 191] on input "24.5" at bounding box center [670, 190] width 119 height 22
paste input "49"
type input "49"
click at [689, 279] on input "42.533984233146" at bounding box center [670, 289] width 119 height 22
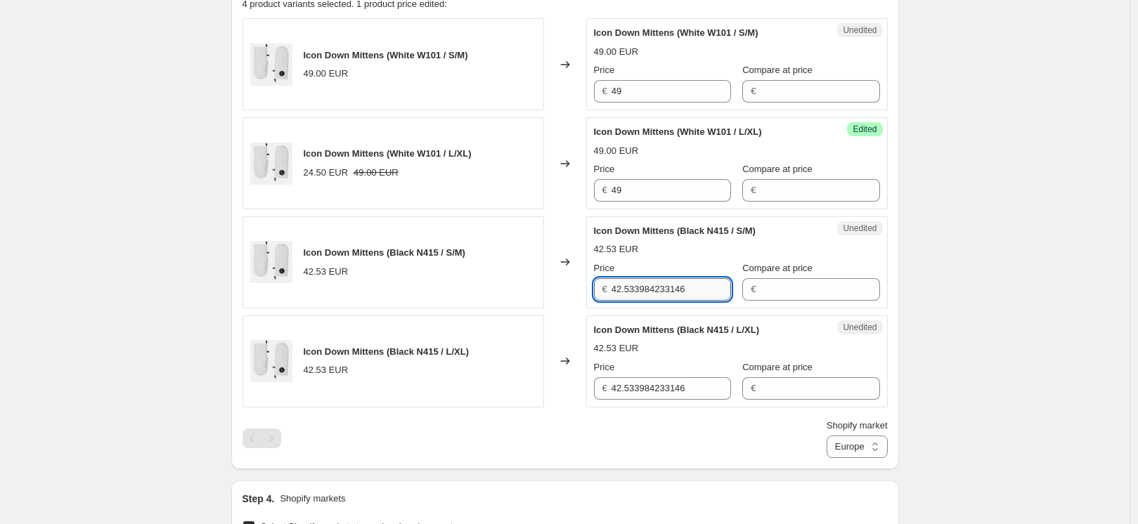
paste input "9"
type input "49"
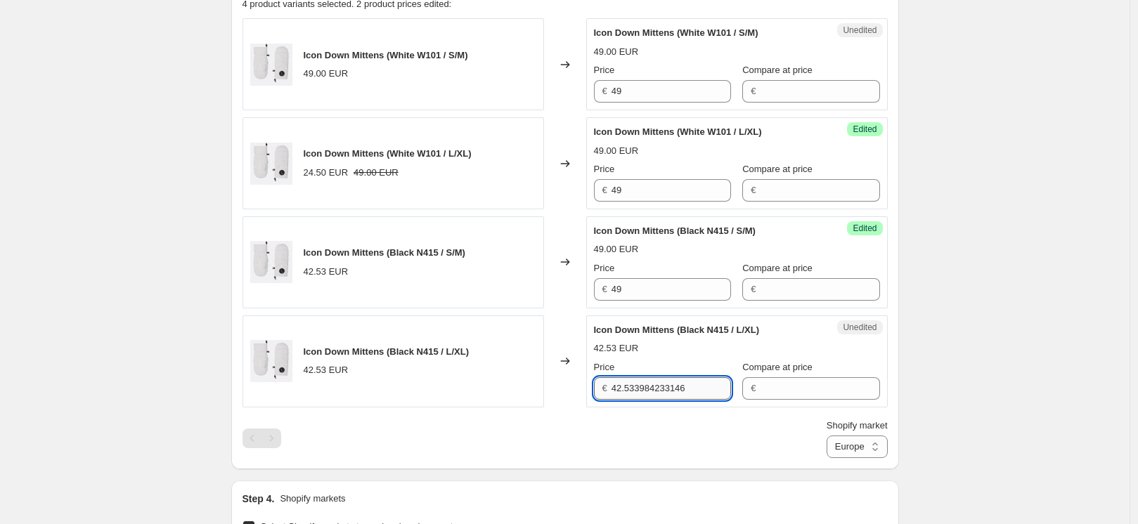
click at [659, 382] on input "42.533984233146" at bounding box center [670, 388] width 119 height 22
paste input "9"
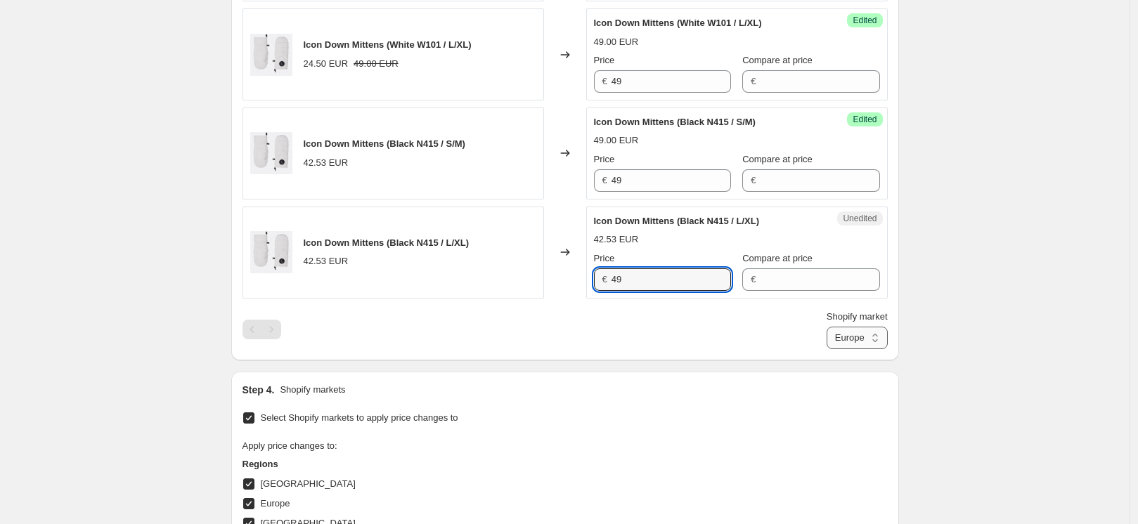
type input "49"
click at [843, 338] on select "Direct prices [GEOGRAPHIC_DATA] [GEOGRAPHIC_DATA] [GEOGRAPHIC_DATA]" at bounding box center [856, 338] width 61 height 22
select select "6783073"
click at [826, 349] on select "Direct prices [GEOGRAPHIC_DATA] [GEOGRAPHIC_DATA] [GEOGRAPHIC_DATA]" at bounding box center [856, 338] width 61 height 22
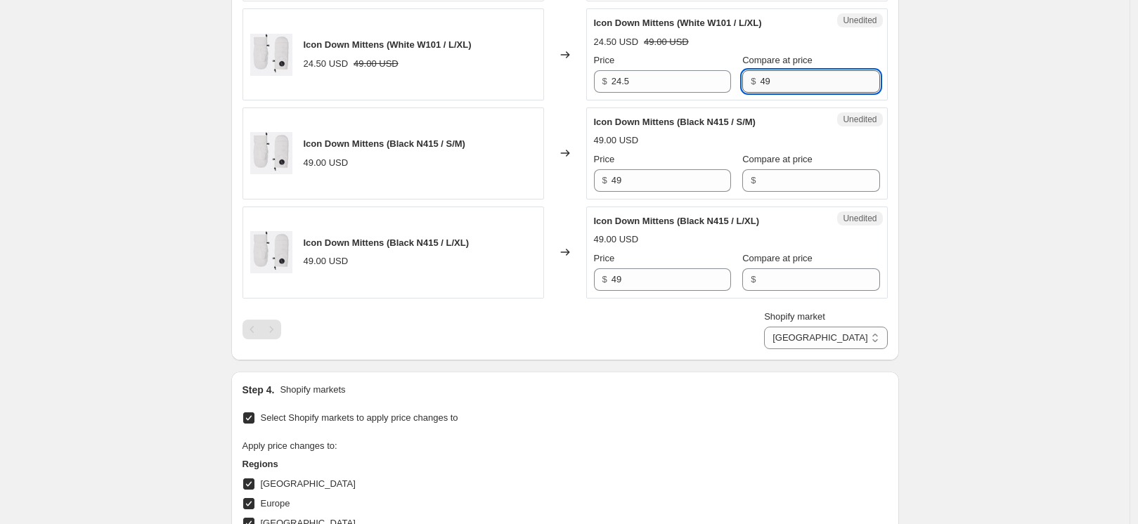
click at [792, 77] on input "49" at bounding box center [819, 81] width 119 height 22
click at [639, 79] on input "24.5" at bounding box center [670, 81] width 119 height 22
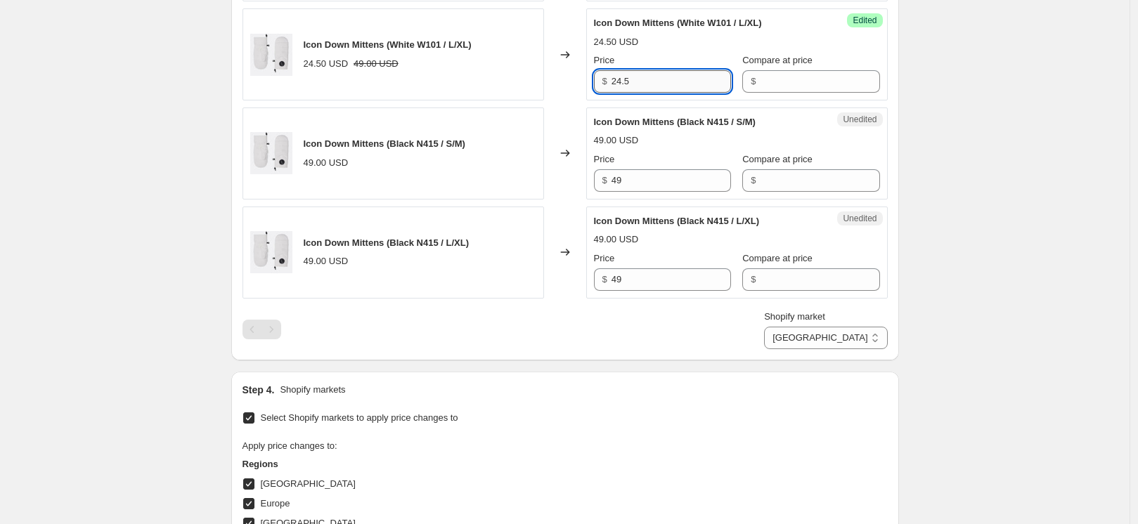
paste input "49"
type input "49"
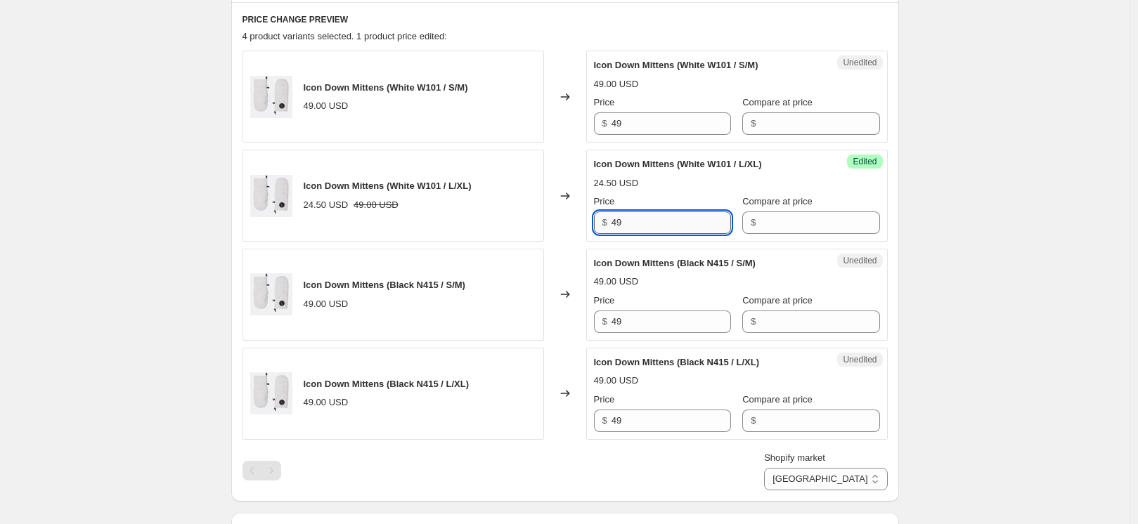
scroll to position [694, 0]
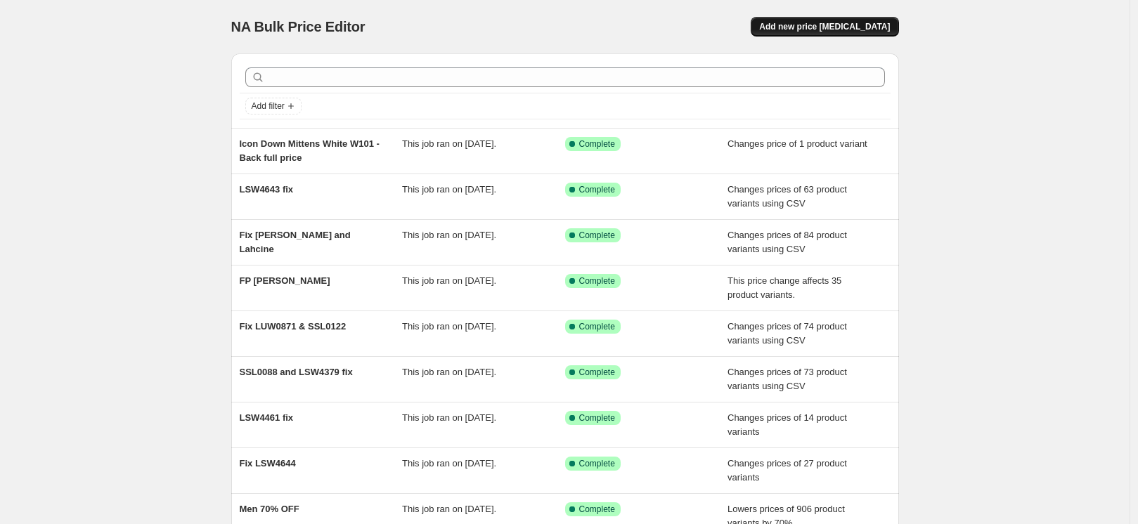
click at [842, 27] on span "Add new price [MEDICAL_DATA]" at bounding box center [824, 26] width 131 height 11
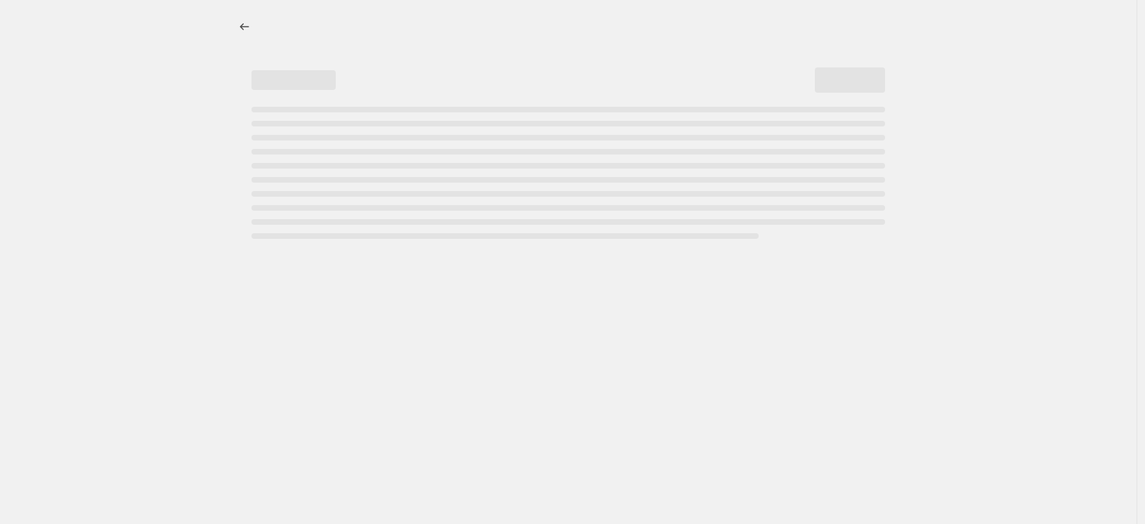
select select "percentage"
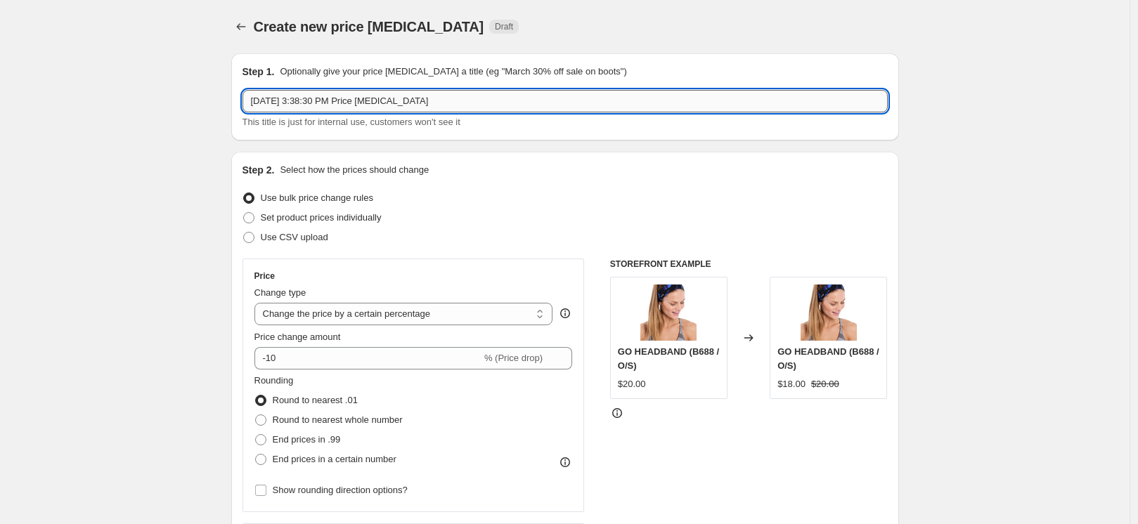
click at [351, 100] on input "[DATE] 3:38:30 PM Price [MEDICAL_DATA]" at bounding box center [564, 101] width 645 height 22
type input "LAW0953 fix"
click at [318, 217] on span "Set product prices individually" at bounding box center [321, 217] width 121 height 11
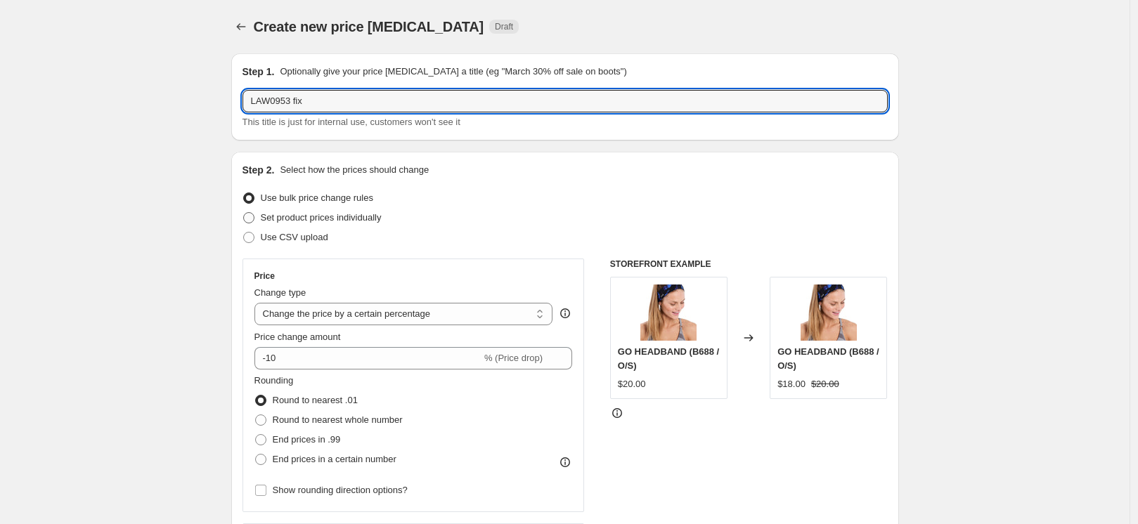
click at [244, 213] on input "Set product prices individually" at bounding box center [243, 212] width 1 height 1
radio input "true"
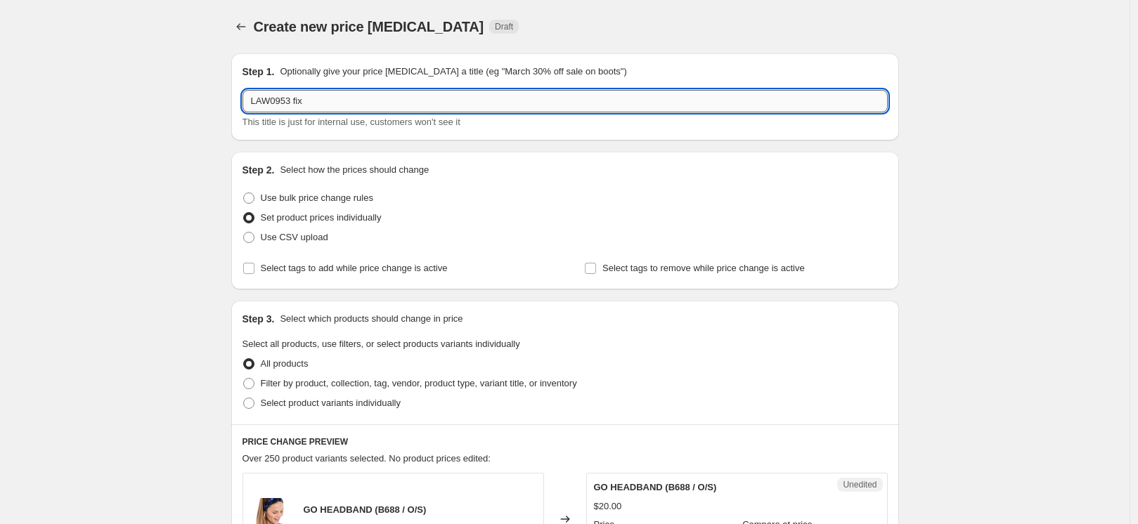
drag, startPoint x: 292, startPoint y: 103, endPoint x: 281, endPoint y: 102, distance: 11.3
click at [282, 102] on input "LAW0953 fix" at bounding box center [564, 101] width 645 height 22
click at [295, 100] on input "LAW0953 fix" at bounding box center [564, 101] width 645 height 22
drag, startPoint x: 297, startPoint y: 100, endPoint x: 223, endPoint y: 100, distance: 73.8
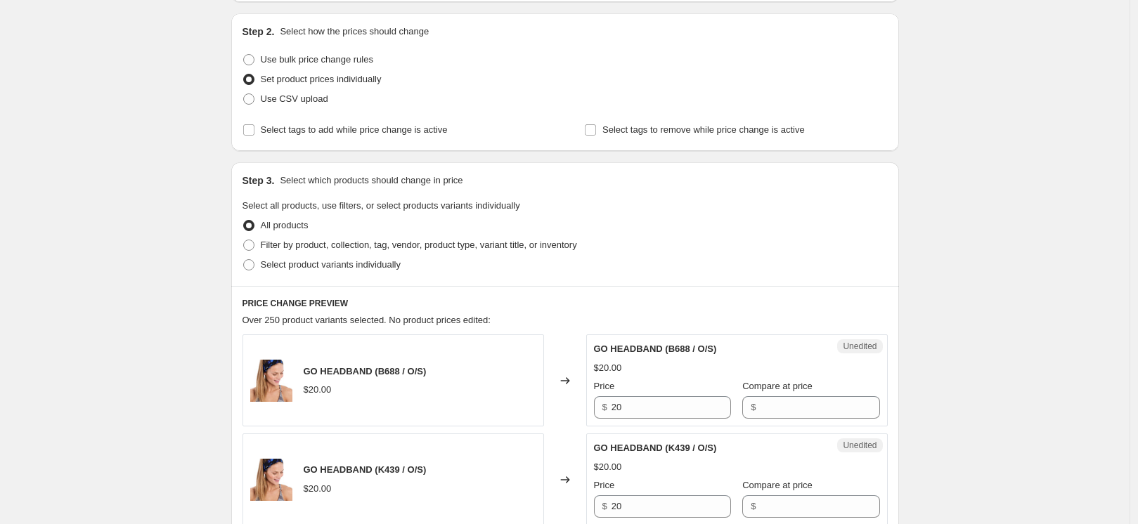
scroll to position [141, 0]
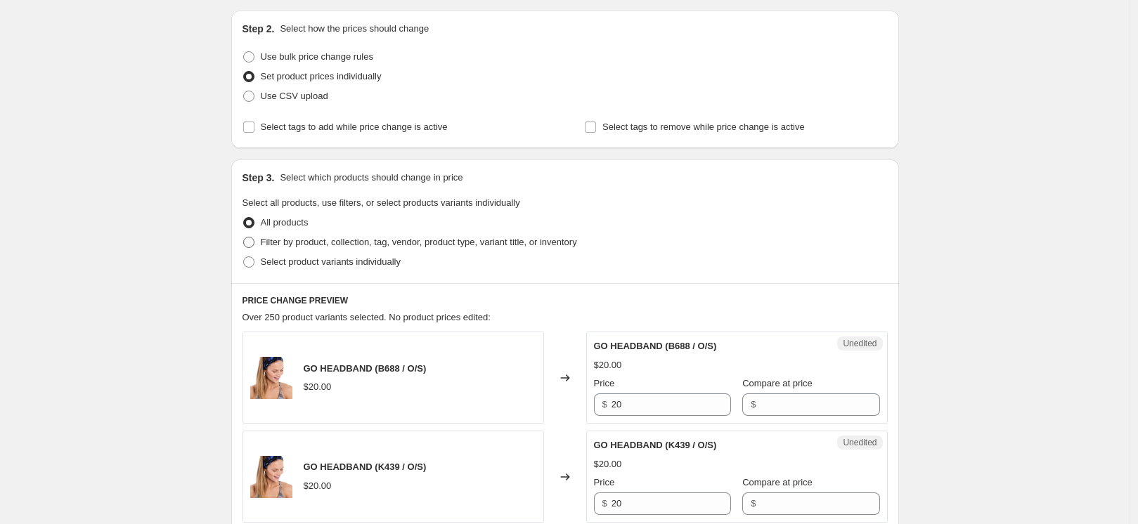
click at [533, 240] on span "Filter by product, collection, tag, vendor, product type, variant title, or inv…" at bounding box center [419, 242] width 316 height 11
click at [244, 238] on input "Filter by product, collection, tag, vendor, product type, variant title, or inv…" at bounding box center [243, 237] width 1 height 1
radio input "true"
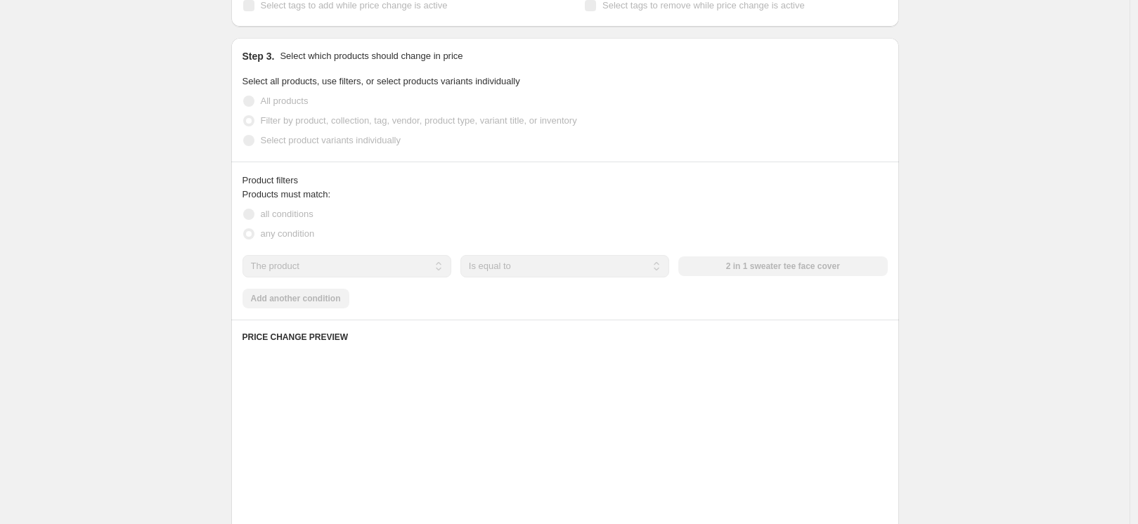
scroll to position [264, 0]
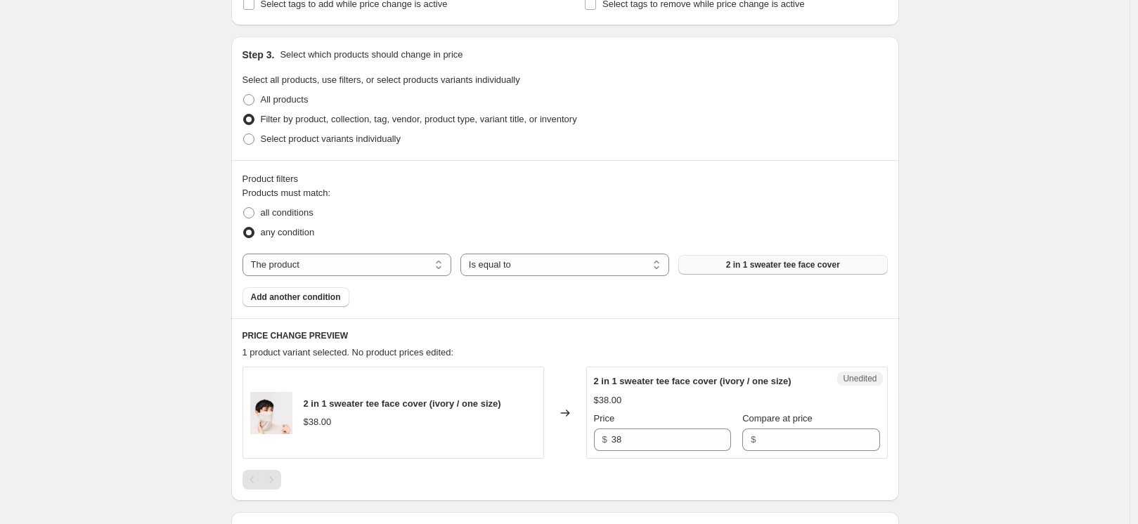
click at [824, 263] on span "2 in 1 sweater tee face cover" at bounding box center [783, 264] width 114 height 11
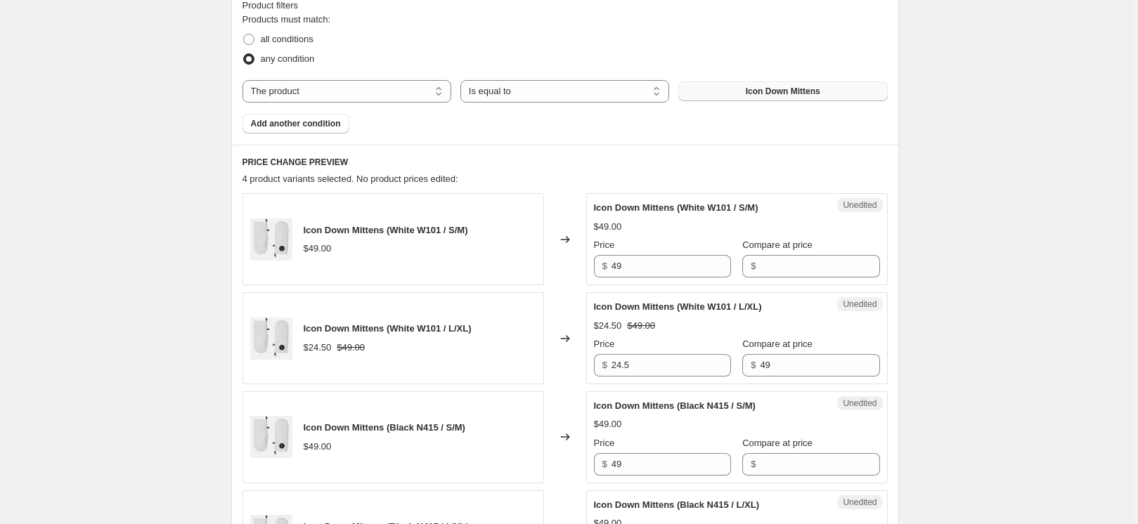
scroll to position [448, 0]
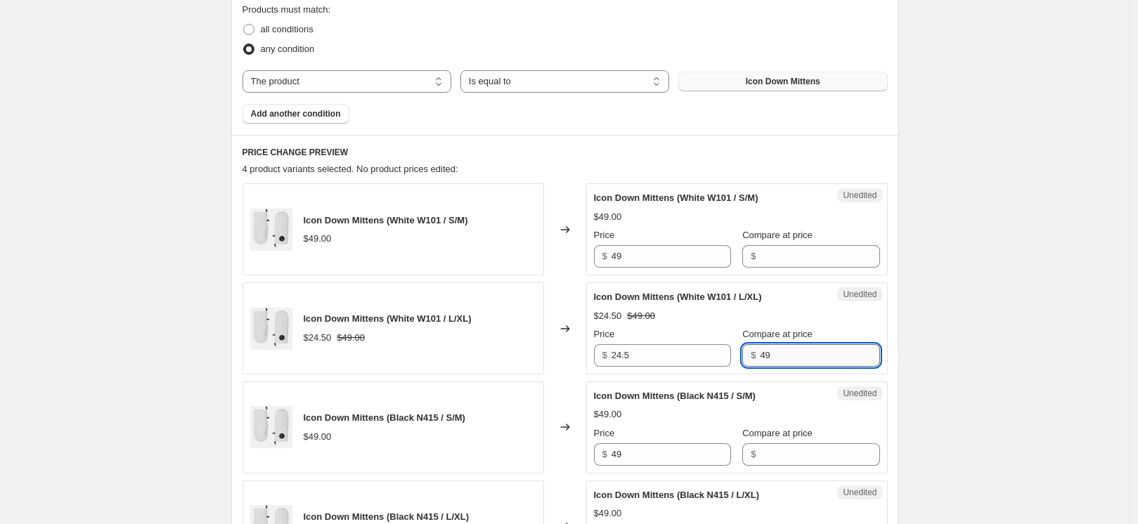
click at [777, 357] on input "49" at bounding box center [819, 355] width 119 height 22
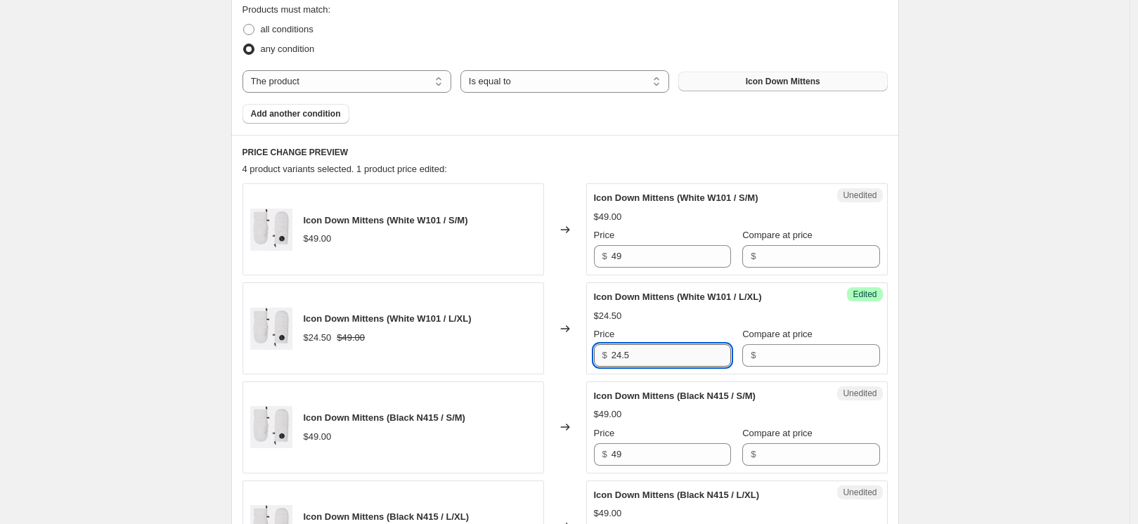
click at [664, 361] on input "24.5" at bounding box center [670, 355] width 119 height 22
paste input "49"
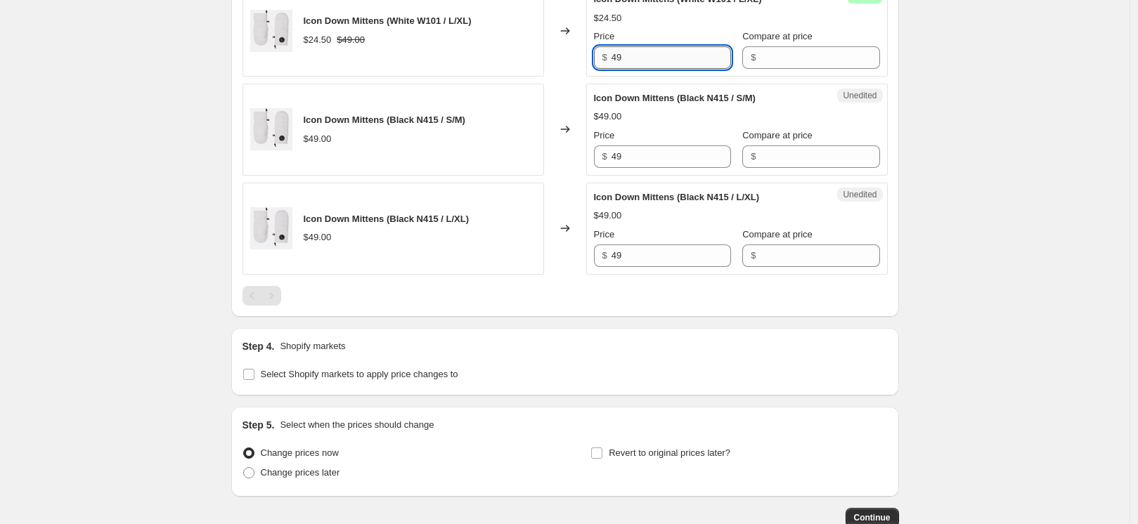
scroll to position [767, 0]
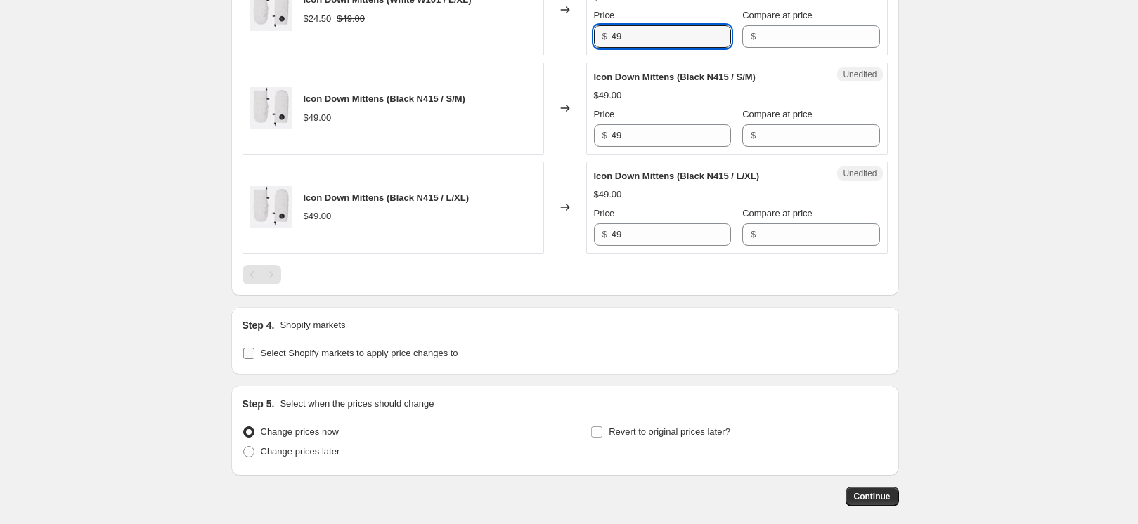
type input "49"
click at [448, 351] on span "Select Shopify markets to apply price changes to" at bounding box center [359, 353] width 197 height 11
click at [254, 351] on input "Select Shopify markets to apply price changes to" at bounding box center [248, 353] width 11 height 11
checkbox input "true"
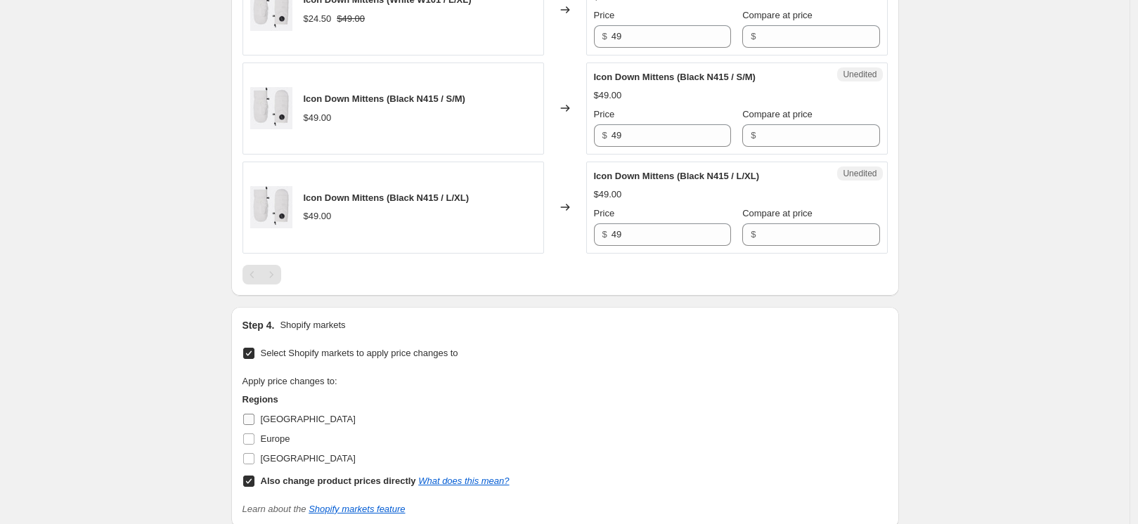
click at [278, 421] on span "[GEOGRAPHIC_DATA]" at bounding box center [308, 419] width 95 height 11
click at [254, 421] on input "[GEOGRAPHIC_DATA]" at bounding box center [248, 419] width 11 height 11
checkbox input "true"
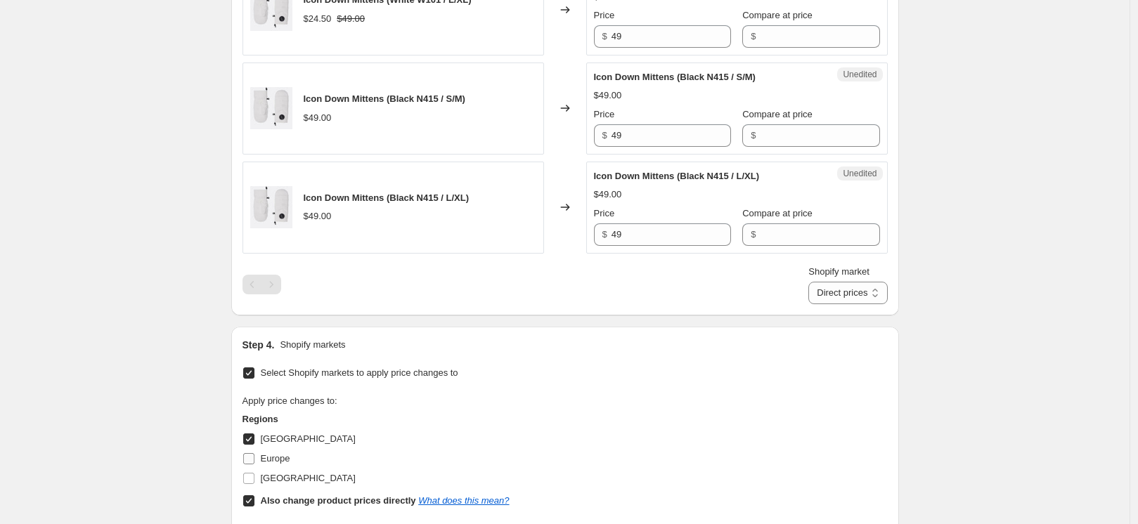
click at [276, 462] on span "Europe" at bounding box center [276, 458] width 30 height 11
click at [254, 462] on input "Europe" at bounding box center [248, 458] width 11 height 11
checkbox input "true"
click at [282, 478] on span "[GEOGRAPHIC_DATA]" at bounding box center [308, 478] width 95 height 11
click at [254, 478] on input "[GEOGRAPHIC_DATA]" at bounding box center [248, 478] width 11 height 11
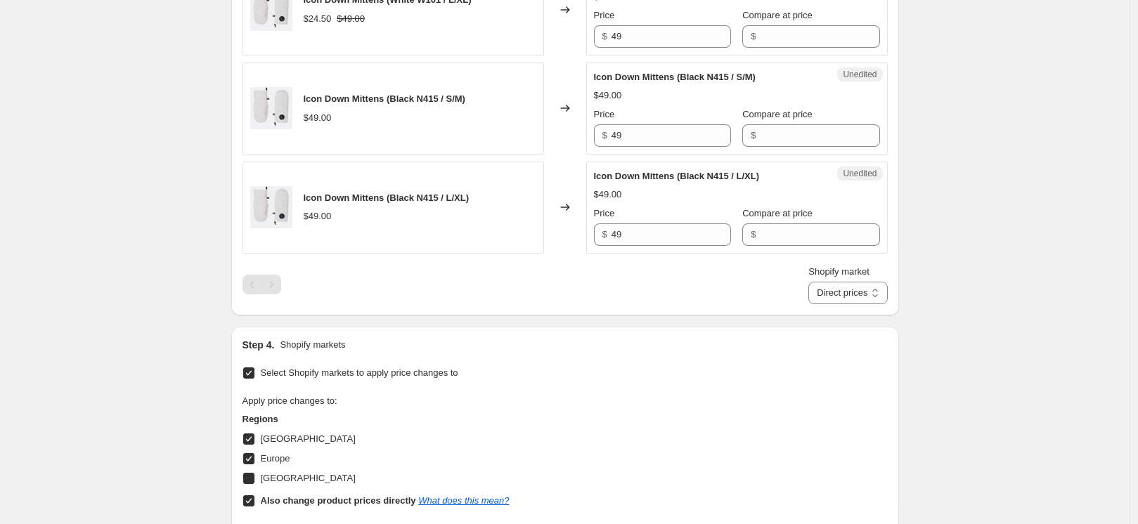
checkbox input "true"
click at [866, 291] on select "Direct prices [GEOGRAPHIC_DATA] [GEOGRAPHIC_DATA] [GEOGRAPHIC_DATA]" at bounding box center [847, 293] width 79 height 22
select select "15304360033"
click at [826, 304] on select "Direct prices [GEOGRAPHIC_DATA] [GEOGRAPHIC_DATA] [GEOGRAPHIC_DATA]" at bounding box center [847, 293] width 79 height 22
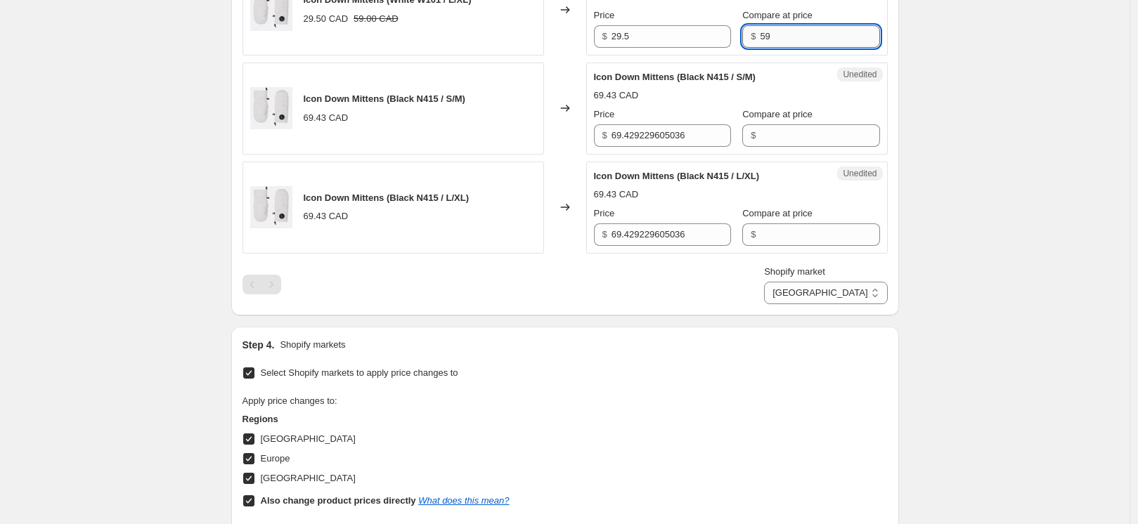
click at [776, 41] on input "59" at bounding box center [819, 36] width 119 height 22
click at [669, 27] on input "29.5" at bounding box center [670, 36] width 119 height 22
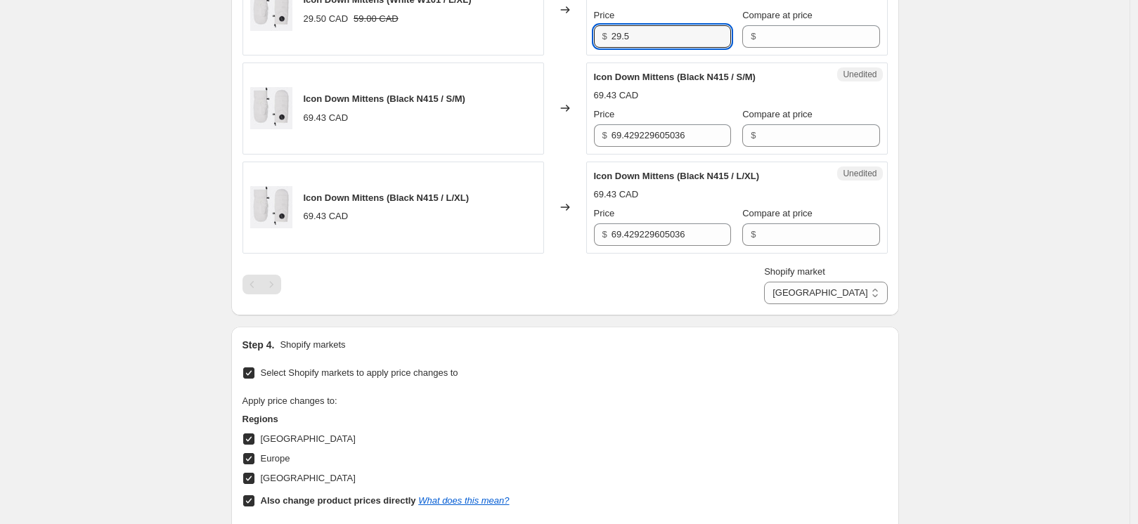
paste input "59"
type input "59"
click at [654, 135] on input "69.429229605036" at bounding box center [670, 135] width 119 height 22
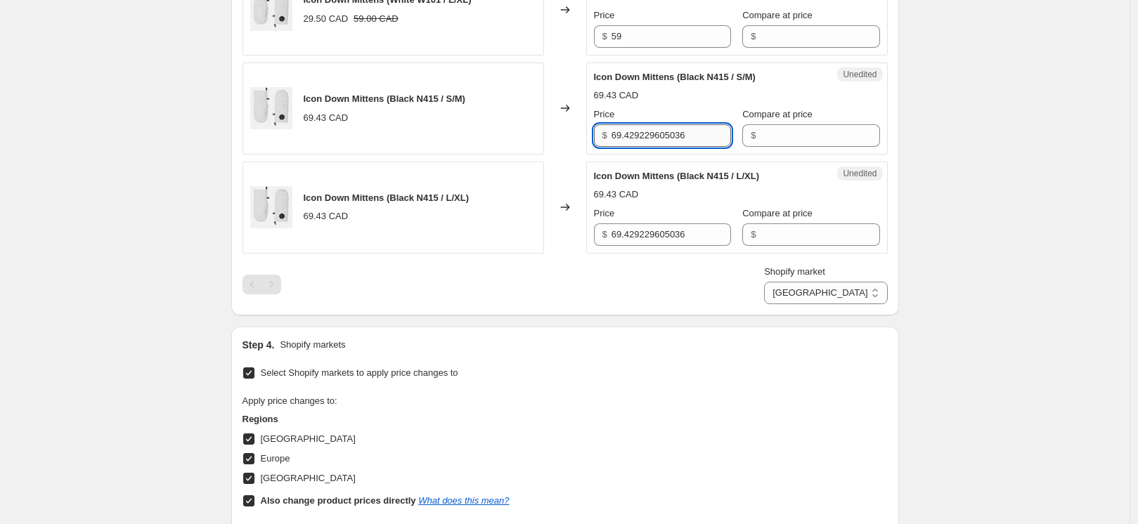
paste input "59"
type input "59"
click at [642, 235] on input "69.429229605036" at bounding box center [670, 234] width 119 height 22
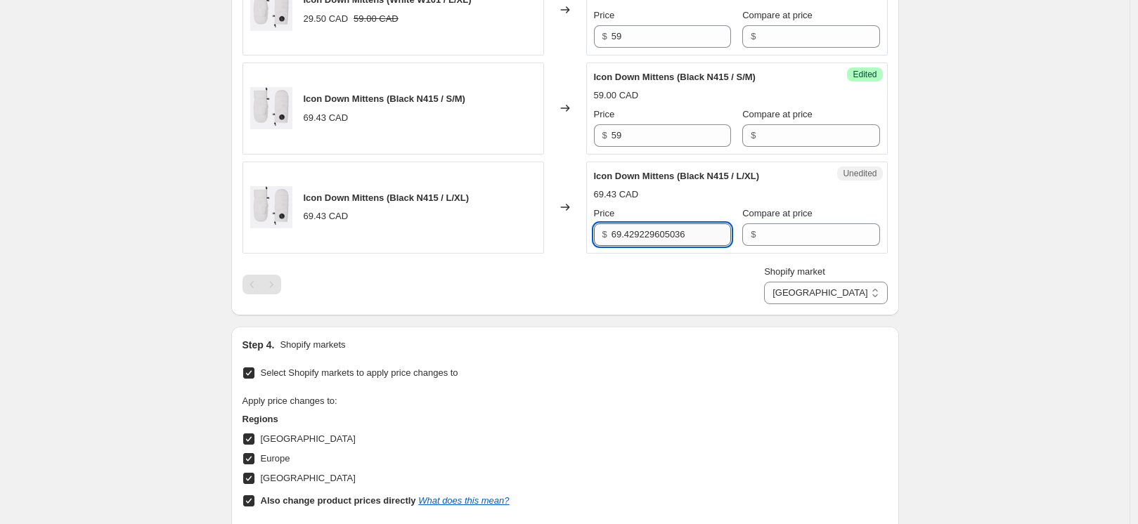
paste input "59"
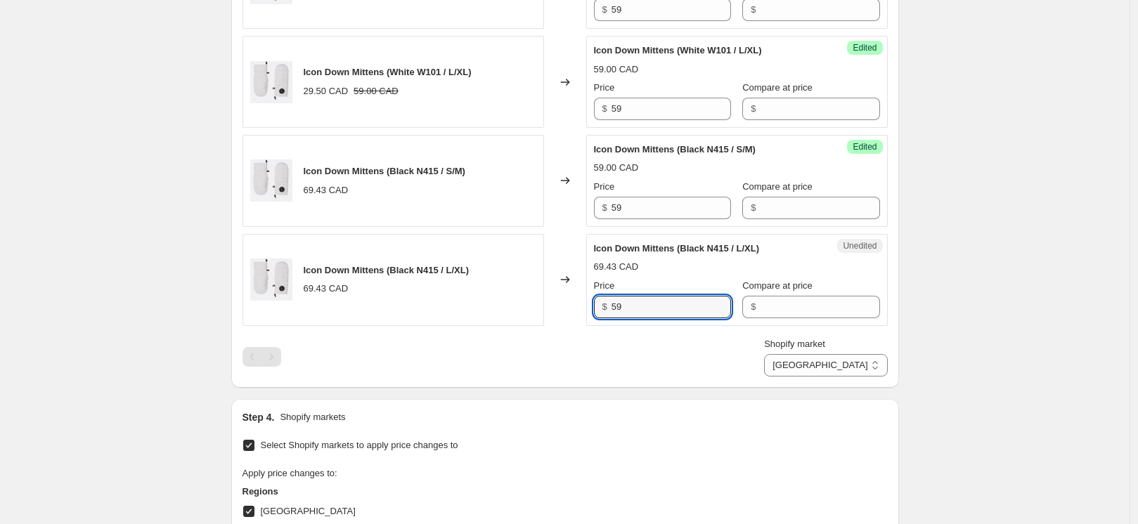
scroll to position [710, 0]
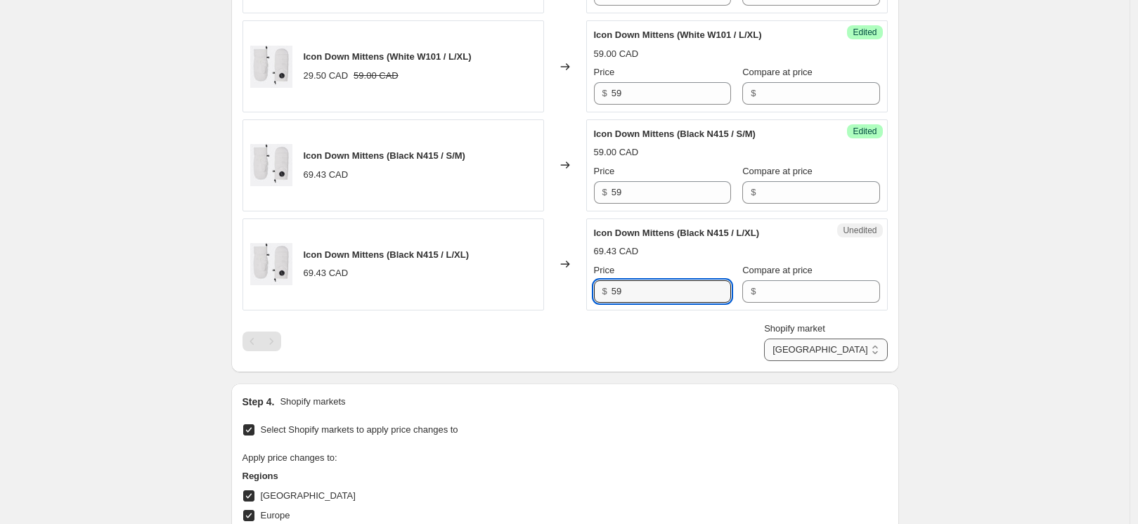
type input "59"
click at [866, 350] on select "Direct prices [GEOGRAPHIC_DATA] [GEOGRAPHIC_DATA] [GEOGRAPHIC_DATA]" at bounding box center [825, 350] width 123 height 22
select select "15304392801"
click at [826, 361] on select "Direct prices [GEOGRAPHIC_DATA] [GEOGRAPHIC_DATA] [GEOGRAPHIC_DATA]" at bounding box center [825, 350] width 123 height 22
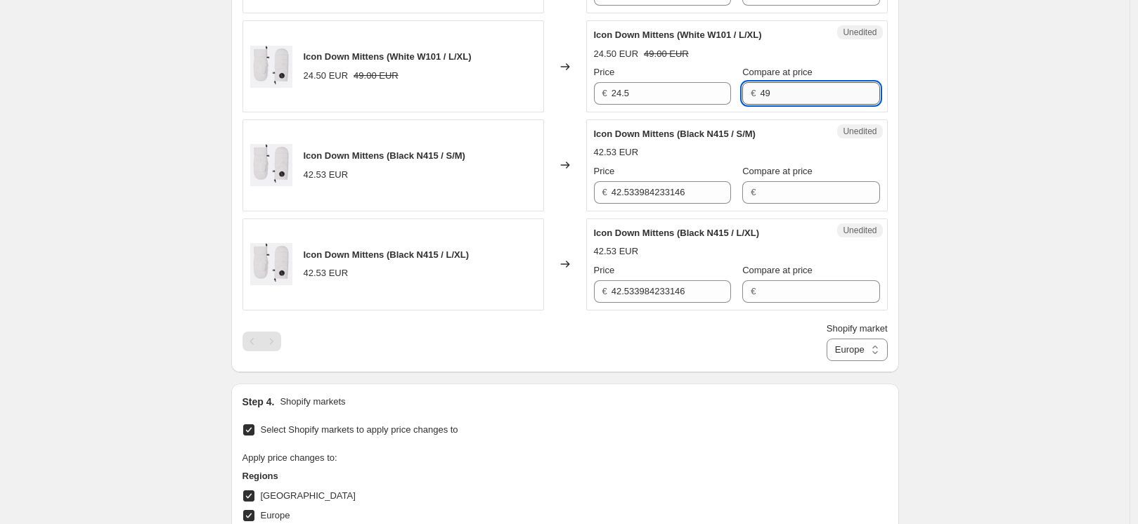
click at [779, 93] on input "49" at bounding box center [819, 93] width 119 height 22
click at [661, 90] on input "24.5" at bounding box center [670, 93] width 119 height 22
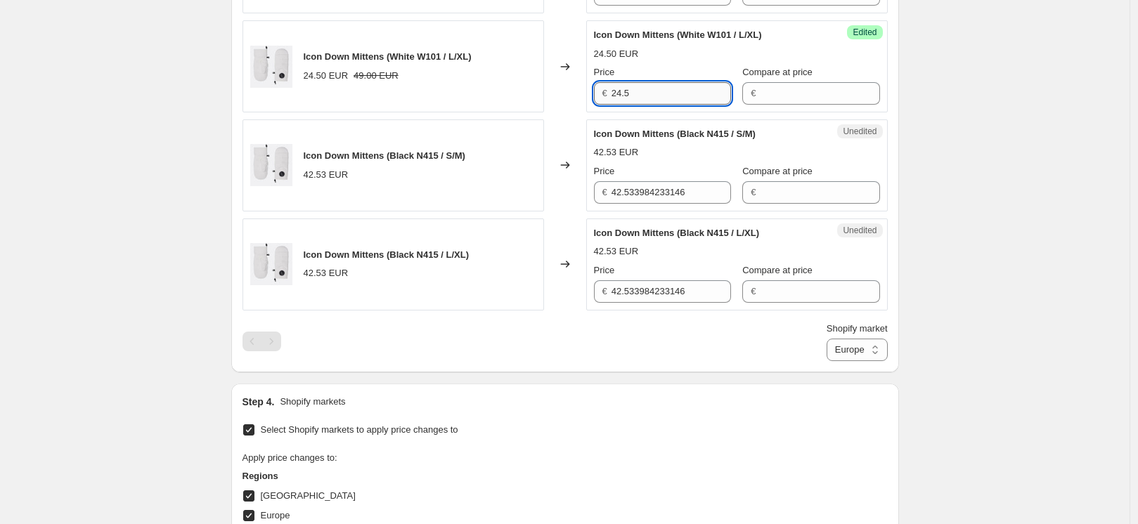
paste input "49"
type input "49"
click at [669, 193] on input "42.533984233146" at bounding box center [670, 192] width 119 height 22
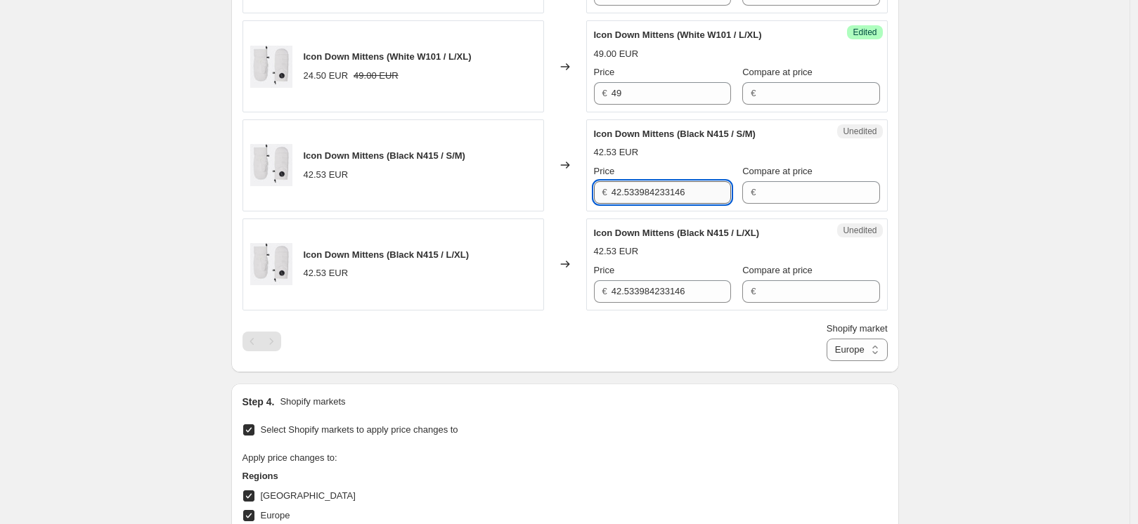
paste input "9"
type input "49"
click at [654, 293] on input "42.533984233146" at bounding box center [670, 291] width 119 height 22
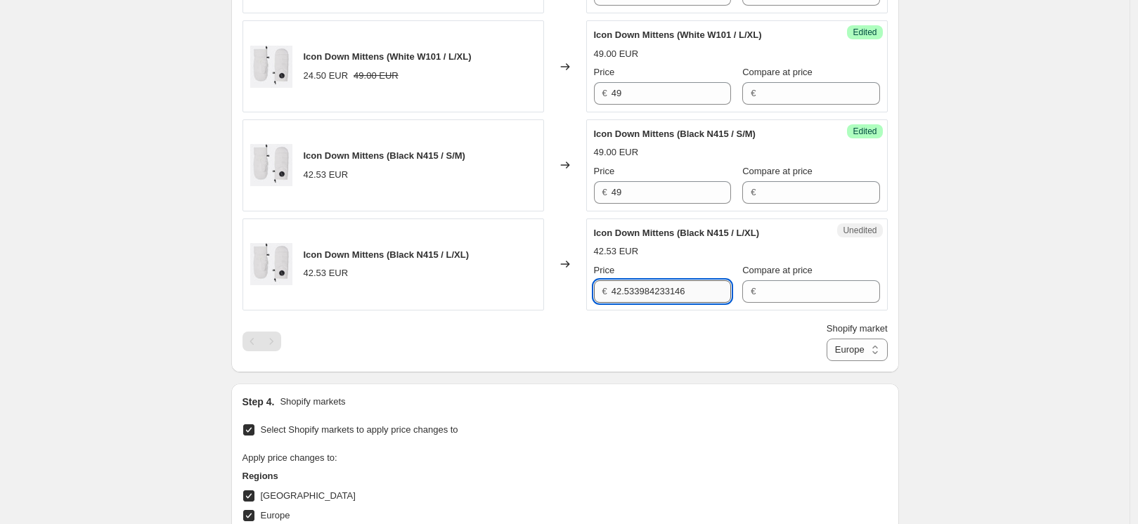
paste input "9"
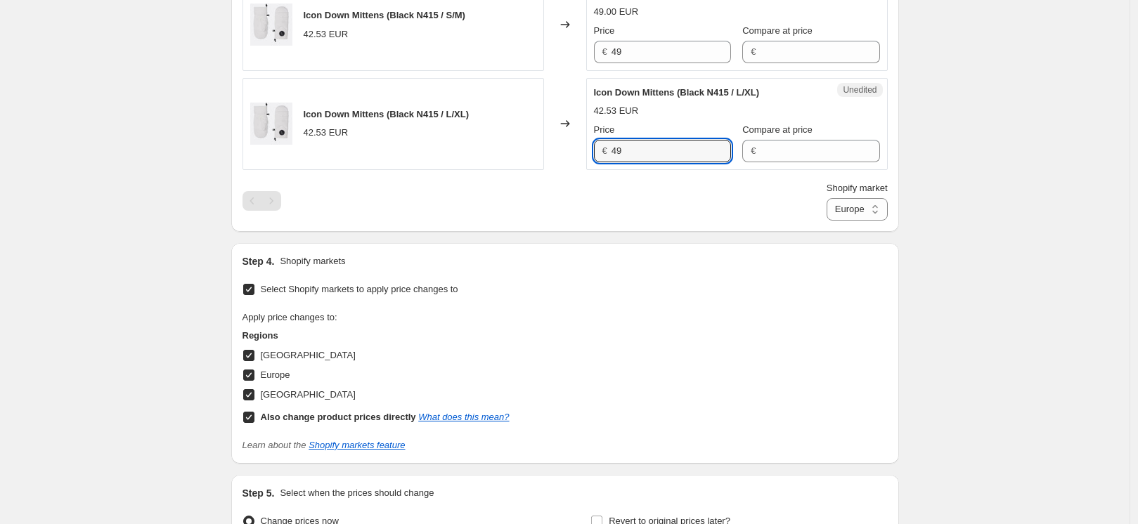
scroll to position [851, 0]
type input "49"
click at [855, 210] on select "Direct prices [GEOGRAPHIC_DATA] [GEOGRAPHIC_DATA] [GEOGRAPHIC_DATA]" at bounding box center [856, 208] width 61 height 22
select select "6783073"
click at [826, 220] on select "Direct prices [GEOGRAPHIC_DATA] [GEOGRAPHIC_DATA] [GEOGRAPHIC_DATA]" at bounding box center [856, 208] width 61 height 22
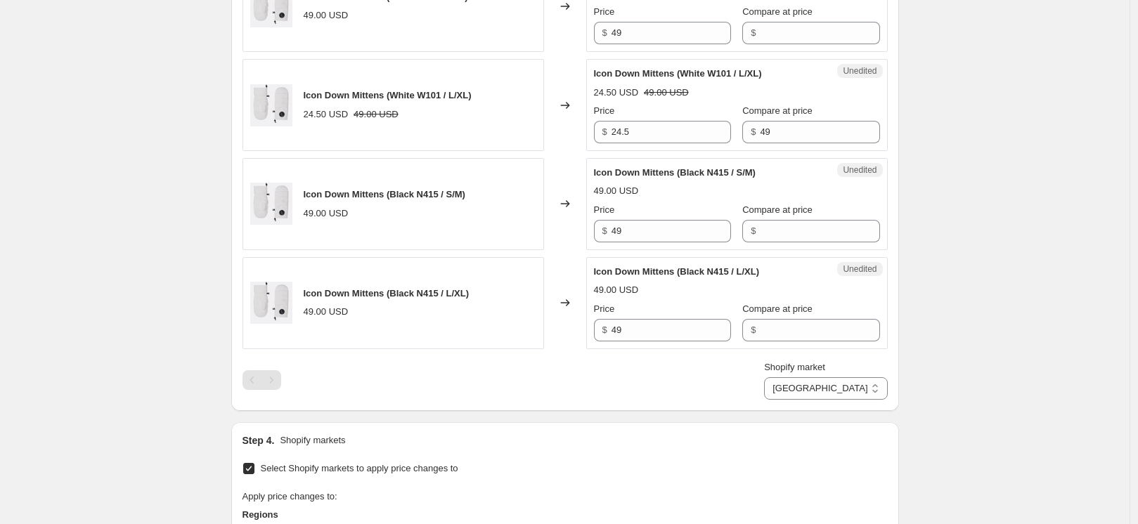
scroll to position [645, 0]
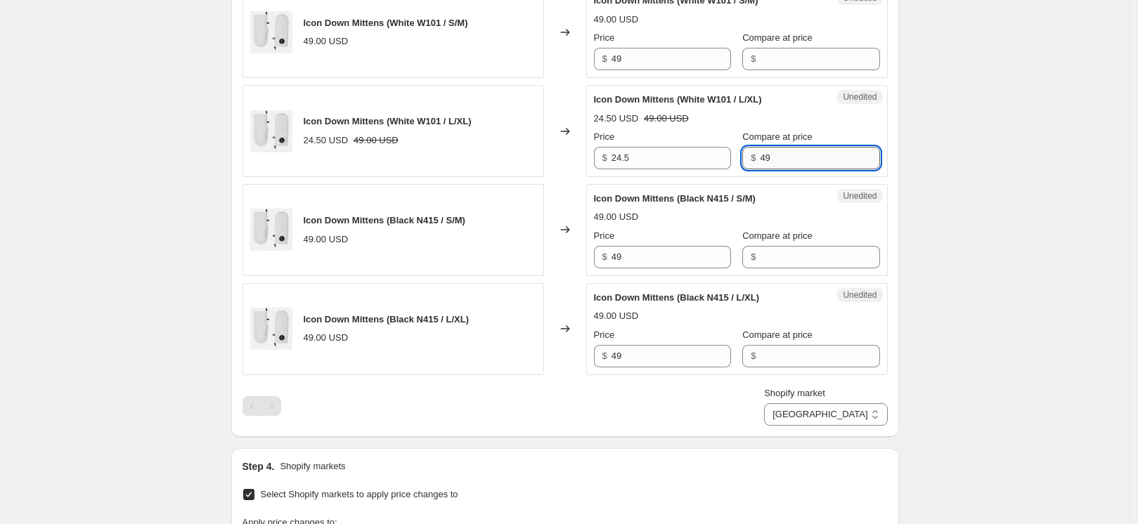
click at [770, 153] on input "49" at bounding box center [819, 158] width 119 height 22
click at [679, 154] on input "24.5" at bounding box center [670, 158] width 119 height 22
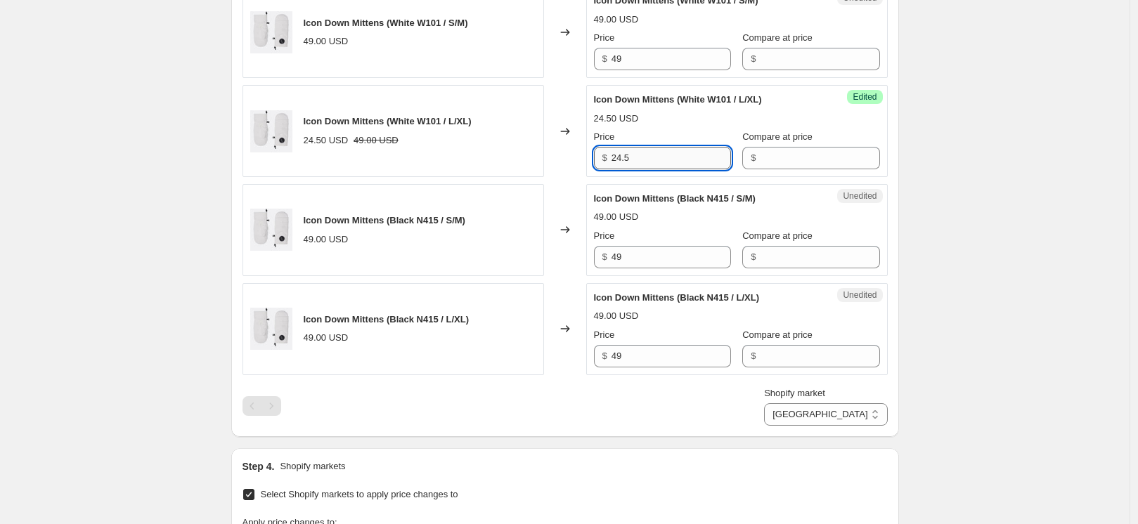
paste input "49"
type input "49"
click at [881, 140] on div "Success Edited Icon Down Mittens (White W101 / L/XL) 24.50 USD Price $ 49 Compa…" at bounding box center [736, 131] width 301 height 92
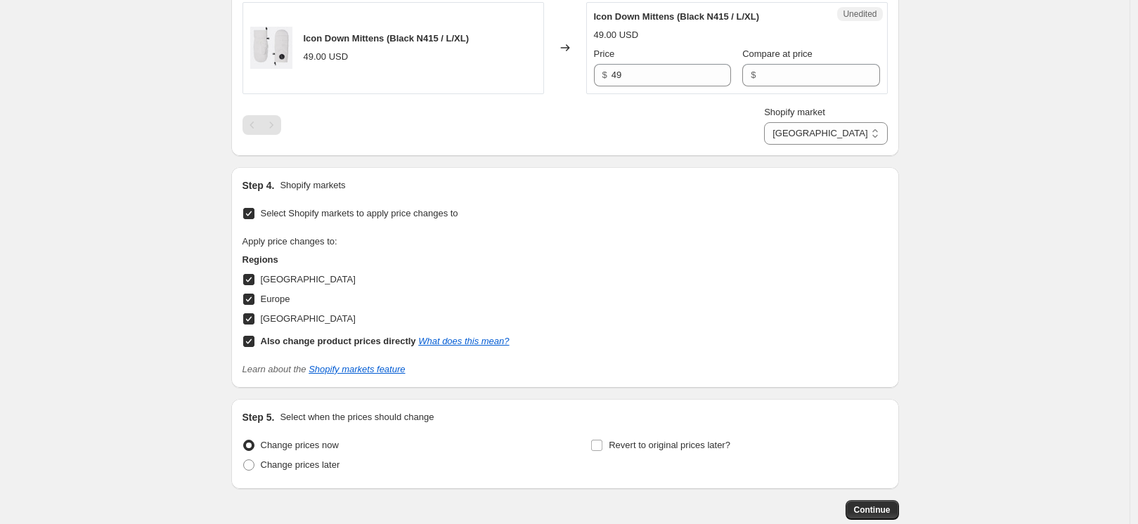
scroll to position [1008, 0]
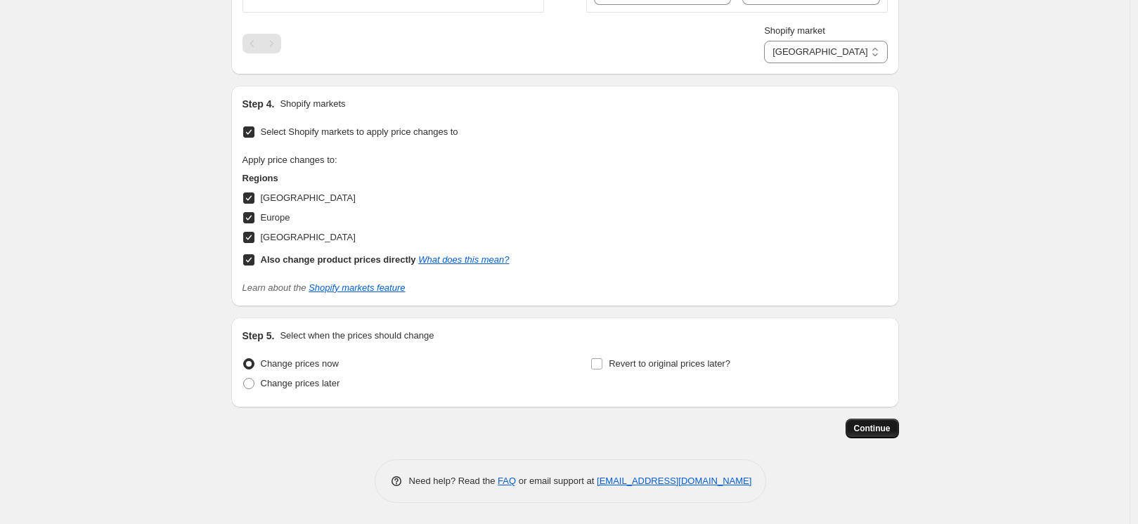
click at [881, 427] on span "Continue" at bounding box center [872, 428] width 37 height 11
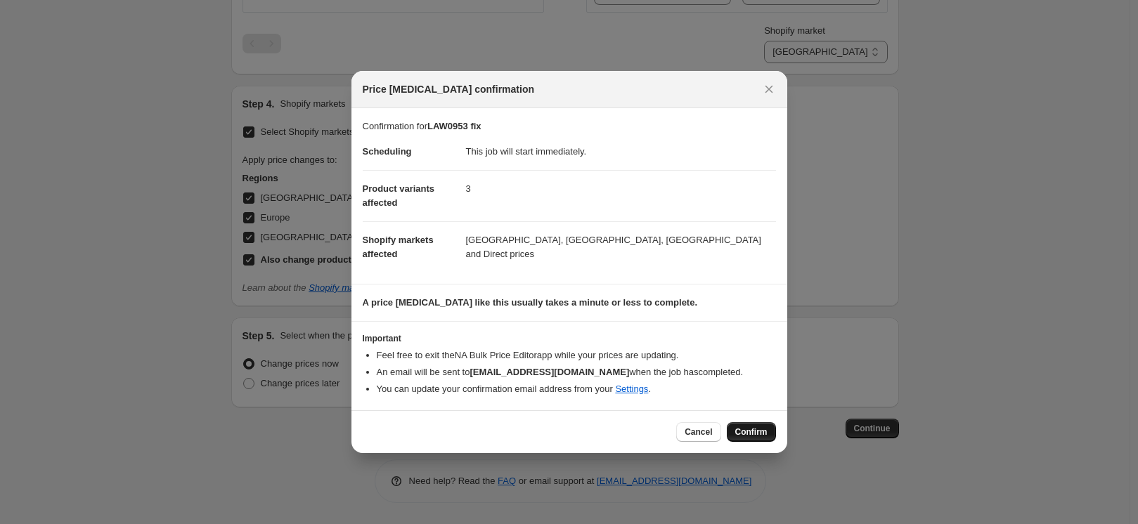
click at [744, 432] on span "Confirm" at bounding box center [751, 432] width 32 height 11
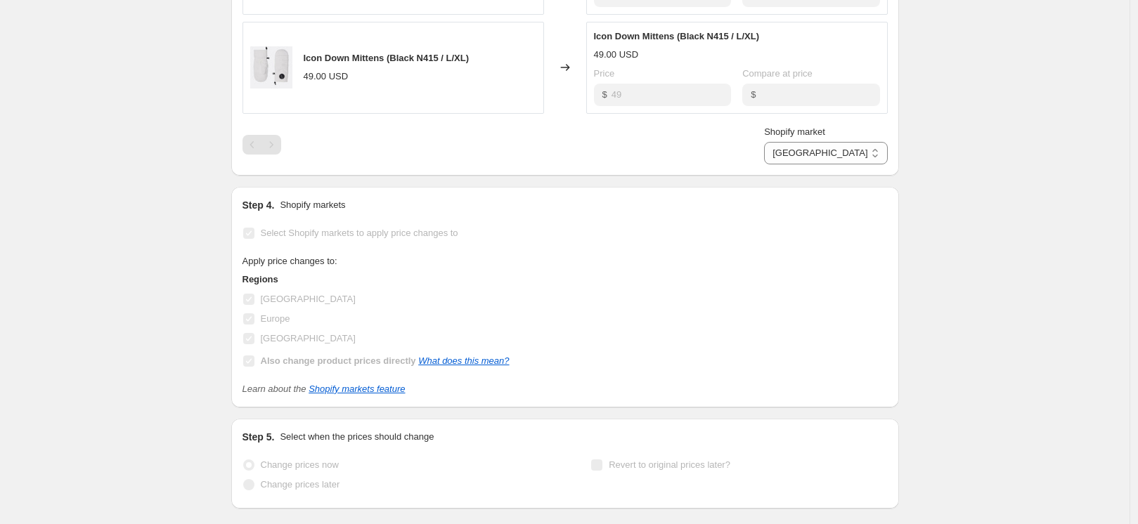
select select "6783073"
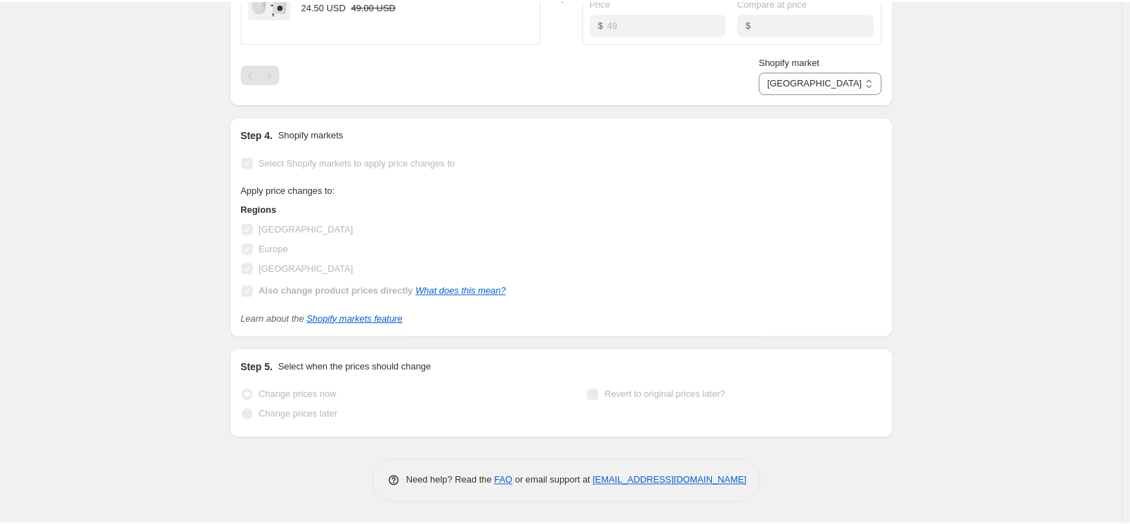
scroll to position [0, 0]
